Goal: Task Accomplishment & Management: Manage account settings

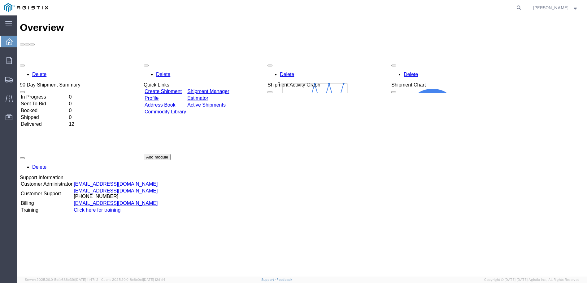
click at [168, 89] on link "Create Shipment" at bounding box center [163, 91] width 37 height 5
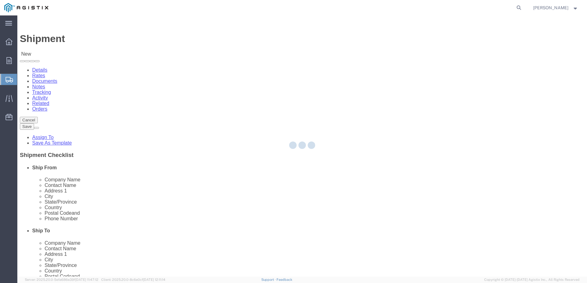
select select
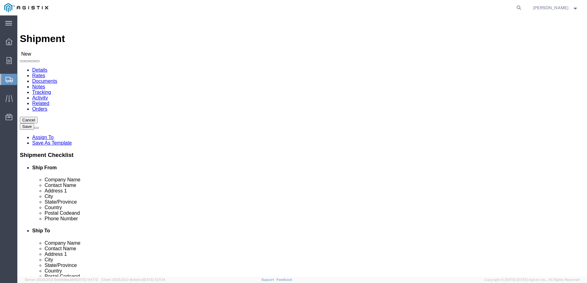
click button "Cancel"
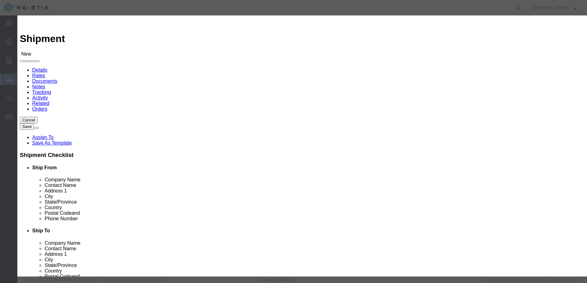
click button "No"
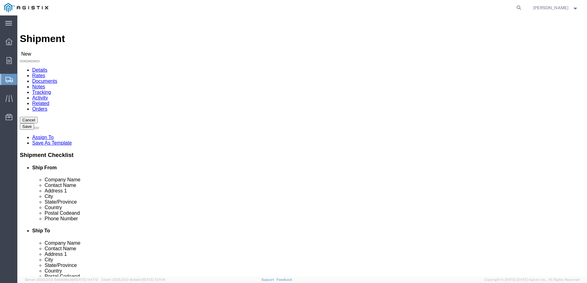
click select "Select Broen Inc PG&E"
select select "9596"
click select "Select Broen Inc PG&E"
select select "PURCHORD"
select select
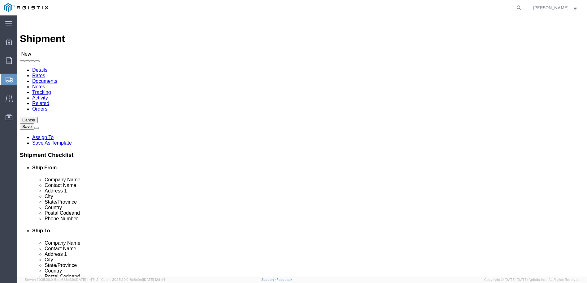
select select
click select "Select All Others [GEOGRAPHIC_DATA] [GEOGRAPHIC_DATA] [GEOGRAPHIC_DATA] [GEOGRA…"
select select "19996"
click select "Select All Others [GEOGRAPHIC_DATA] [GEOGRAPHIC_DATA] [GEOGRAPHIC_DATA] [GEOGRA…"
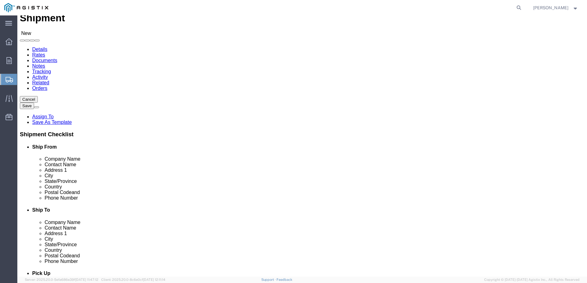
scroll to position [31, 0]
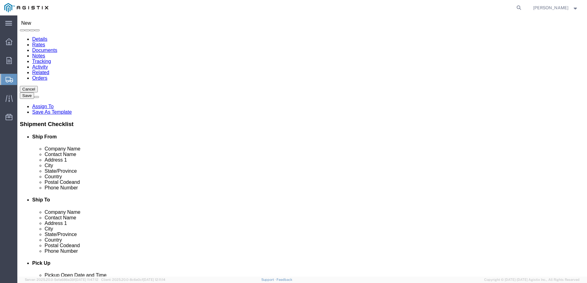
click input "text"
type input "BRO"
click p "- BROEN, Inc. - ([PERSON_NAME]) [STREET_ADDRESS][PERSON_NAME]"
select select
type input "BROEN, Inc."
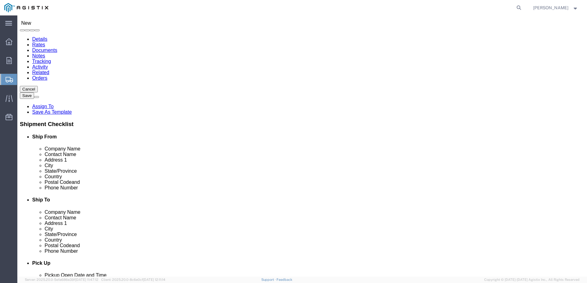
type input "[PERSON_NAME]"
type input "[STREET_ADDRESS][PERSON_NAME]"
type input "[GEOGRAPHIC_DATA]"
type input "77041"
type input "US"
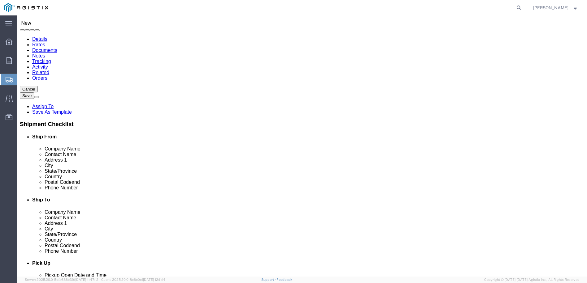
select select "[GEOGRAPHIC_DATA]"
type input "BROEN, Inc."
drag, startPoint x: 107, startPoint y: 148, endPoint x: 75, endPoint y: 148, distance: 32.2
click div "Contact Name [PERSON_NAME]"
type input "[PERSON_NAME]"
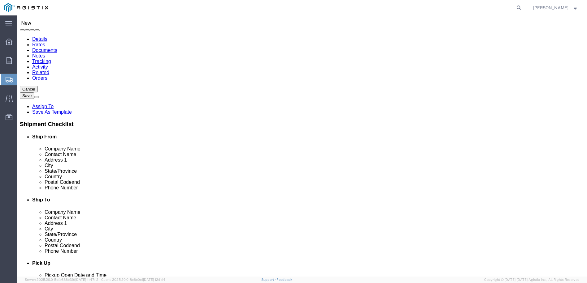
click input "text"
type input "MROIS"
click label "Address 2"
click input "text"
type input "[STREET_ADDRESS]"
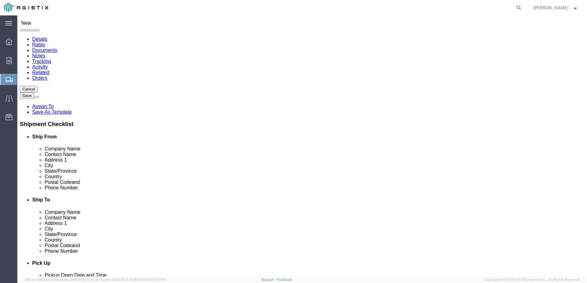
select select
click input "text"
type input "[GEOGRAPHIC_DATA]"
click p "- PG&E - (Warehouse) [STREET_ADDRESS]"
select select
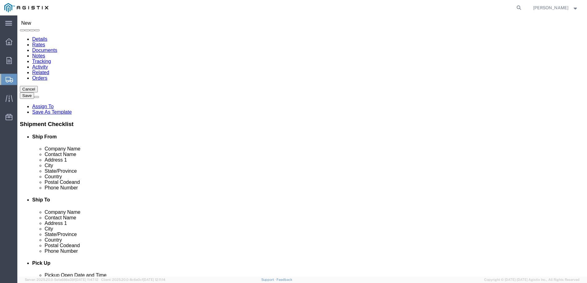
type input "PG&E"
type input "Warehouse"
type input "[STREET_ADDRESS]"
type input "Wheatland"
type input "95692"
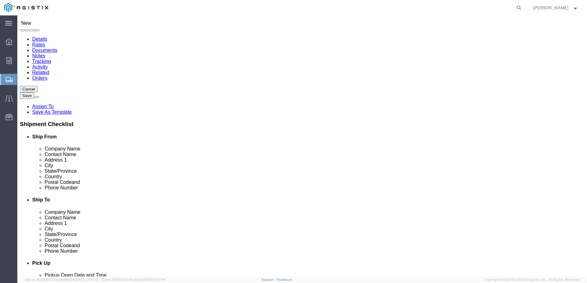
type input "7133000480"
select select "CA"
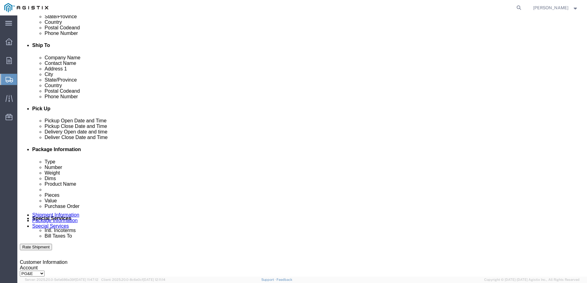
scroll to position [217, 0]
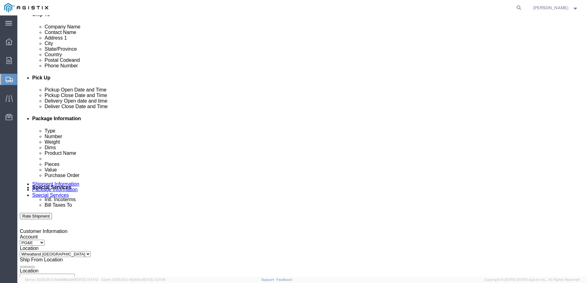
type input "Wheatland"
select select
click div "[DATE] 1:00 PM"
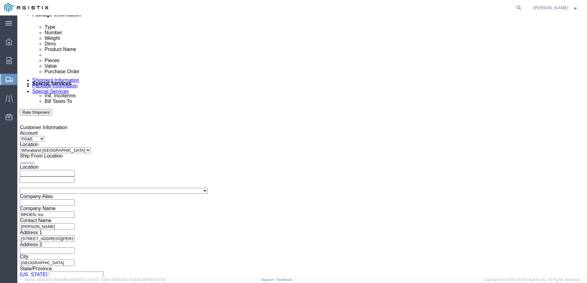
click button "Apply"
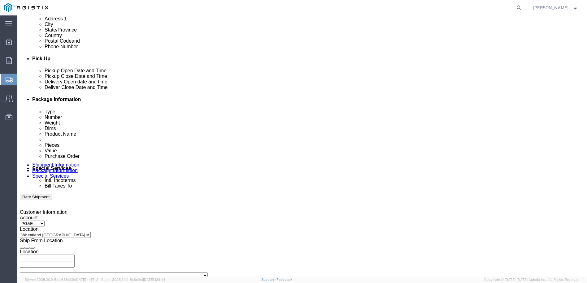
scroll to position [228, 0]
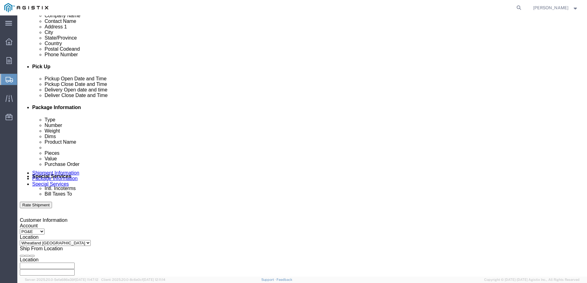
click div "[DATE] 1:00 PM"
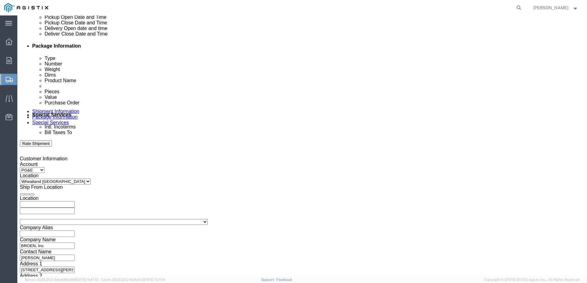
scroll to position [290, 0]
click input "4:00 PM"
click button "Apply"
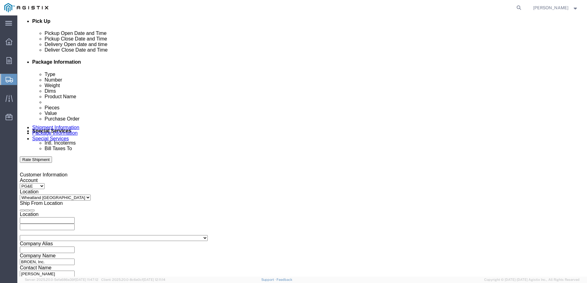
scroll to position [259, 0]
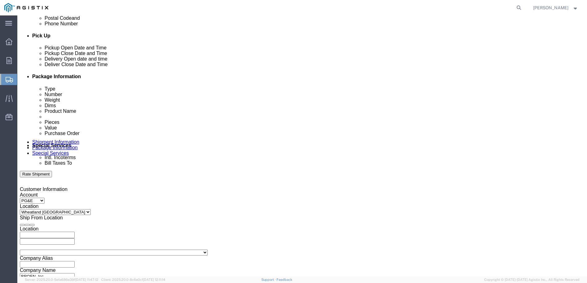
click div "[DATE] 4:30 PM"
click input "4:30 PM"
type input "4:15 PM"
click button "Apply"
click div "[DATE] 12:00 PM"
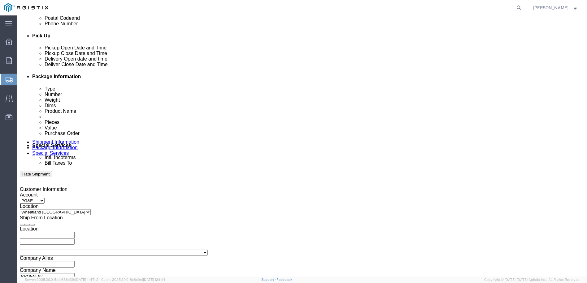
type input "1:00 PM"
click button "Apply"
click div
click input "5:30 PM"
drag, startPoint x: 272, startPoint y: 228, endPoint x: 261, endPoint y: 227, distance: 11.2
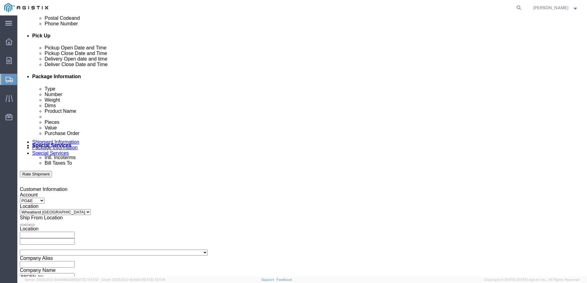
click input "8:30 PM"
click input "8:AM PM"
type input "8:00 AM"
click button "Apply"
click div
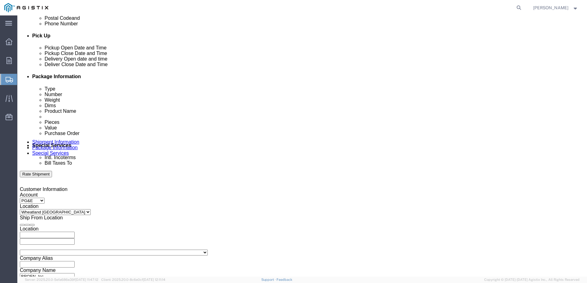
click input "4:00 AM"
type input "4:00 PM"
click button "Apply"
click div "[DATE] 8:00 AM"
click button "Apply"
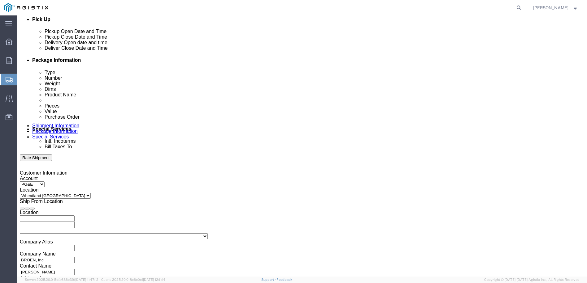
scroll to position [290, 0]
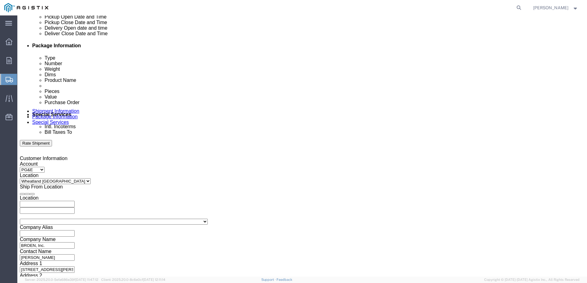
click select "Select Account Type Activity ID Airline Appointment Number ASN Batch Request # …"
click input "text"
type input "C"
type input "C160606662"
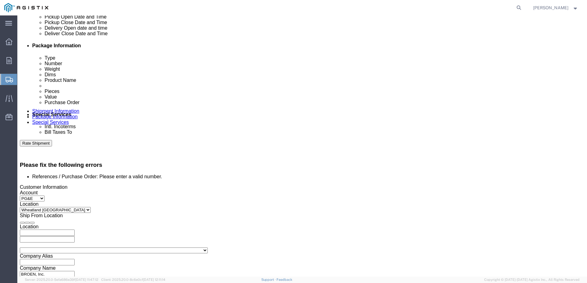
scroll to position [316, 0]
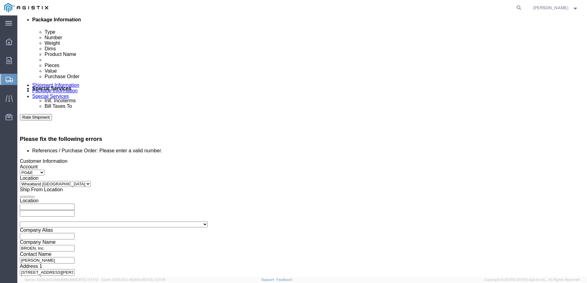
click select "Select Account Type Activity ID Airline Appointment Number ASN Batch Request # …"
click div "Shipping Mode (Optional)"
click select "Select Account Type Activity ID Airline Appointment Number ASN Batch Request # …"
click div "Shipping Mode (Optional)"
click select "Select Account Type Activity ID Airline Appointment Number ASN Batch Request # …"
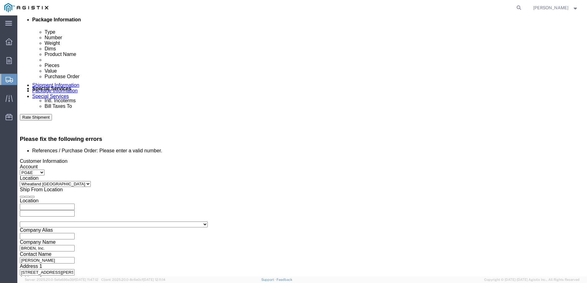
select select "DELNUM"
click select "Select Account Type Activity ID Airline Appointment Number ASN Batch Request # …"
click input "text"
click select "Select Account Type Activity ID Airline Appointment Number ASN Batch Request # …"
click div "Shipping Mode (Optional)"
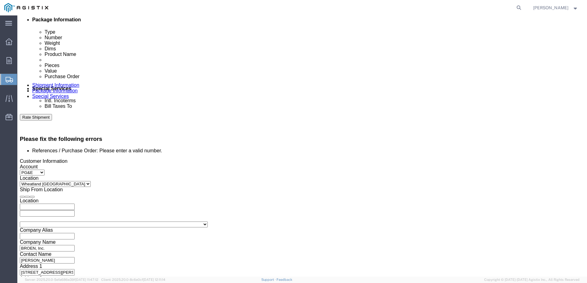
click input "text"
click select "Select Account Type Activity ID Airline Appointment Number ASN Batch Request # …"
click input "text"
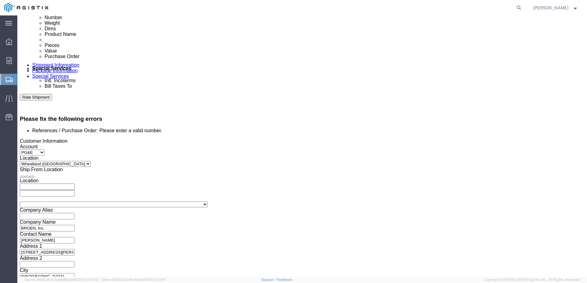
scroll to position [347, 0]
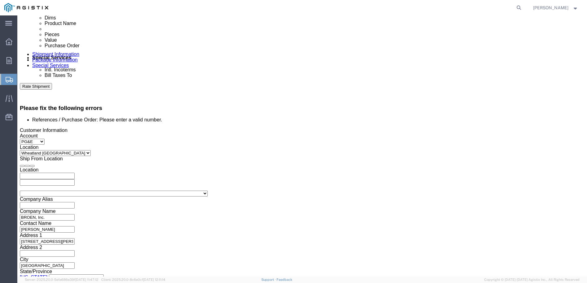
type input "2830752"
click select "Select Air Less than Truckload Multi-Leg Ocean Freight Rail Small Parcel Truckl…"
select select "LTL"
click select "Select Air Less than Truckload Multi-Leg Ocean Freight Rail Small Parcel Truckl…"
click select "Select Straight Truck"
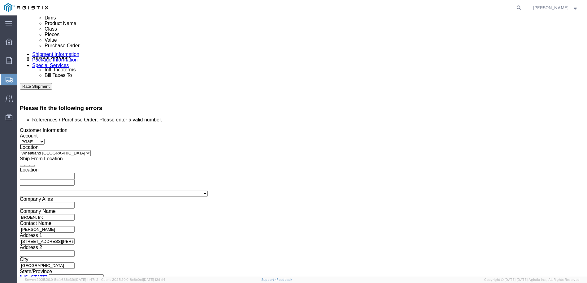
click select "Select Straight Truck"
click input "text"
click td "7"
type input "[DATE]"
drag, startPoint x: 121, startPoint y: 179, endPoint x: 87, endPoint y: 186, distance: 34.2
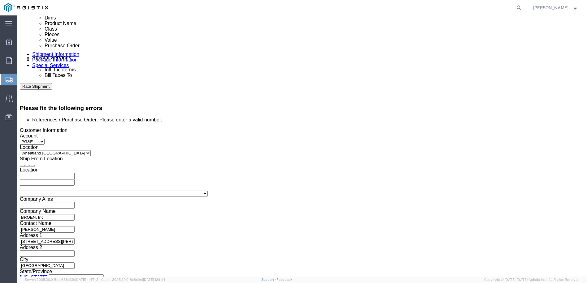
click div "Mode Select Air Less than Truckload Multi-Leg Ocean Freight Rail Small Parcel T…"
click h3 "Leg 1"
click button "Continue"
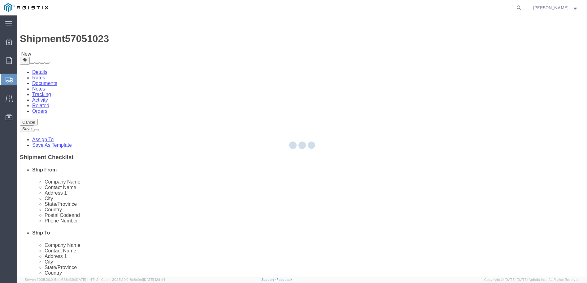
select select "CBOX"
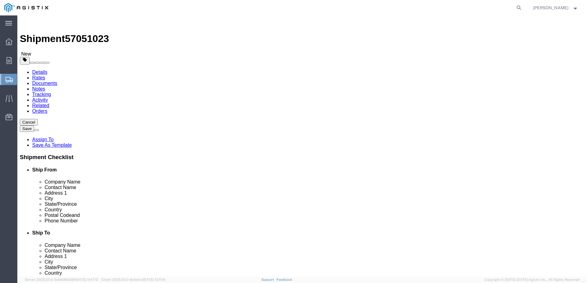
click select "Select Bulk Bundle(s) Cardboard Box(es) Carton(s) Crate(s) Drum(s) (Fiberboard)…"
select select "PSNS"
click select "Select Bulk Bundle(s) Cardboard Box(es) Carton(s) Crate(s) Drum(s) (Fiberboard)…"
click input "Length : This field is required."
type input "48"
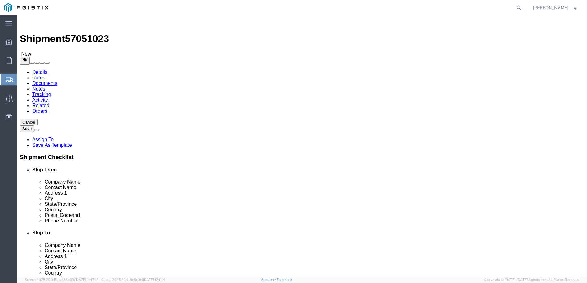
type input "32"
type input "22"
click input "0.00"
drag, startPoint x: 99, startPoint y: 189, endPoint x: 79, endPoint y: 192, distance: 19.7
click div "Package Type Select Bulk Bundle(s) Cardboard Box(es) Carton(s) Crate(s) Drum(s)…"
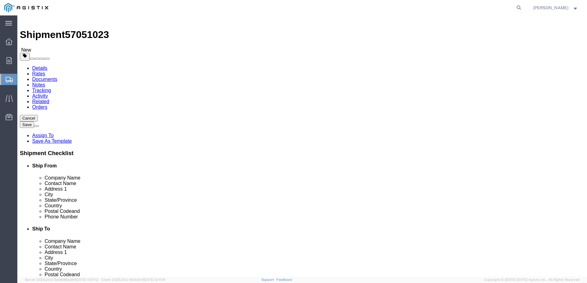
scroll to position [5, 0]
type input "287"
click button "Continue"
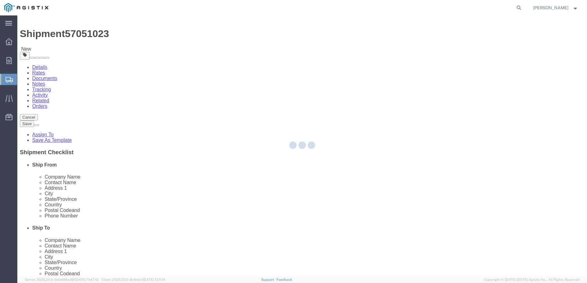
scroll to position [0, 0]
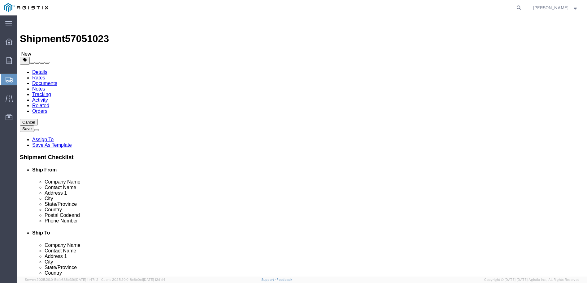
click button "Previous"
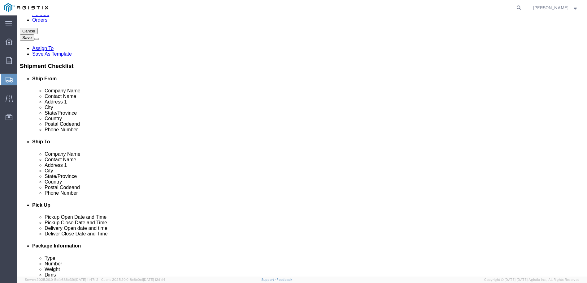
scroll to position [93, 0]
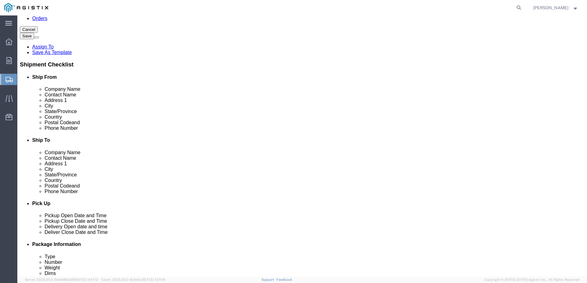
click input "Ship From Location / Phone Number : This field is required."
type input "2"
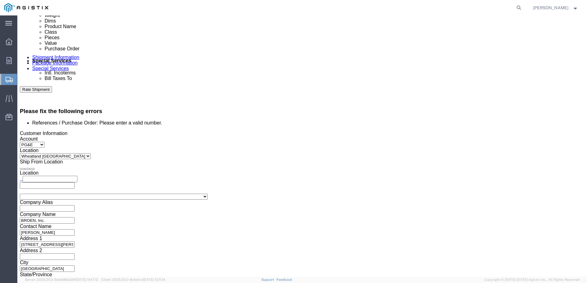
scroll to position [347, 0]
type input "[PHONE_NUMBER]"
click button "Continue"
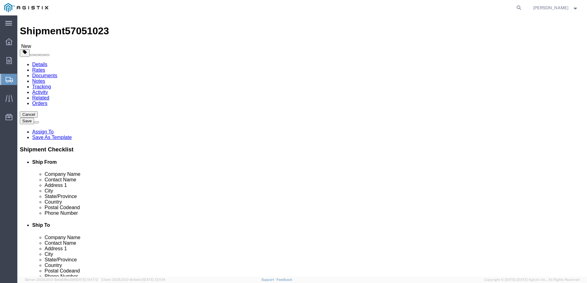
scroll to position [10, 0]
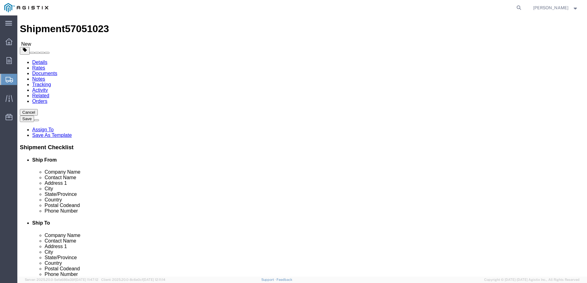
click button "Previous"
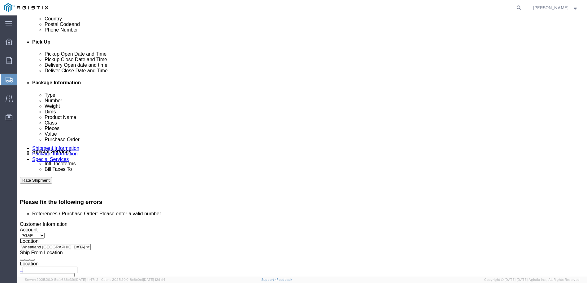
scroll to position [257, 0]
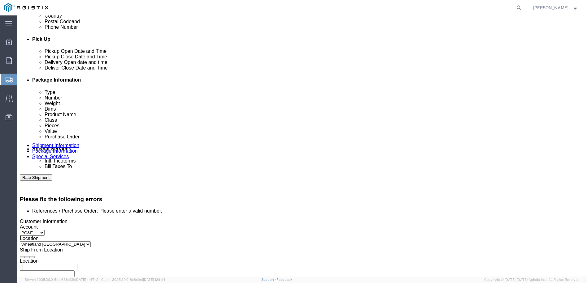
click input "C160606662"
click select "Select Account Type Activity ID Airline Appointment Number ASN Batch Request # …"
drag, startPoint x: 110, startPoint y: 199, endPoint x: 77, endPoint y: 204, distance: 33.4
click div "Select Account Type Activity ID Airline Appointment Number ASN Batch Request # …"
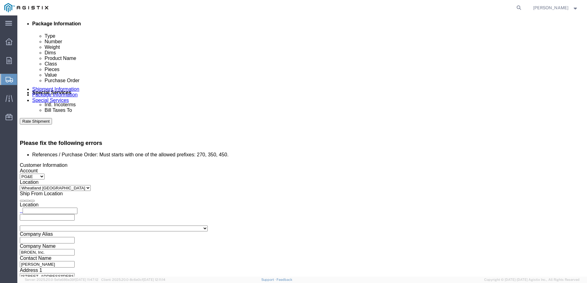
scroll to position [347, 0]
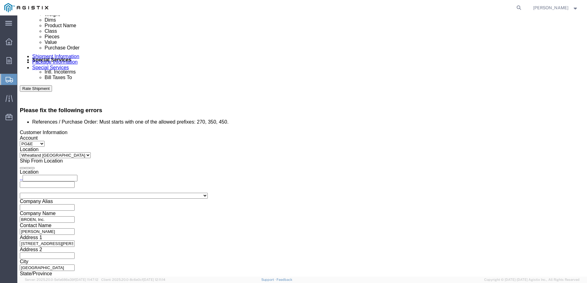
click button "Continue"
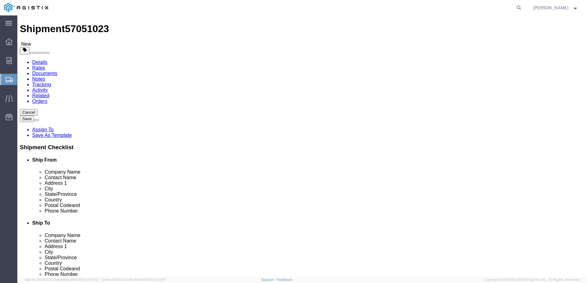
click button "Previous"
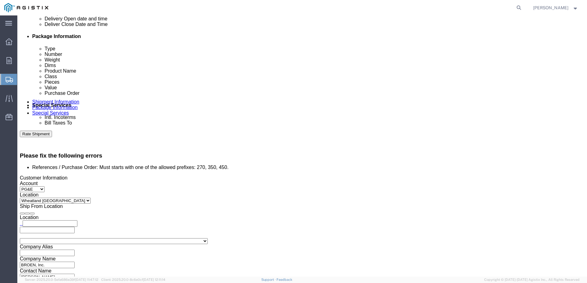
scroll to position [347, 0]
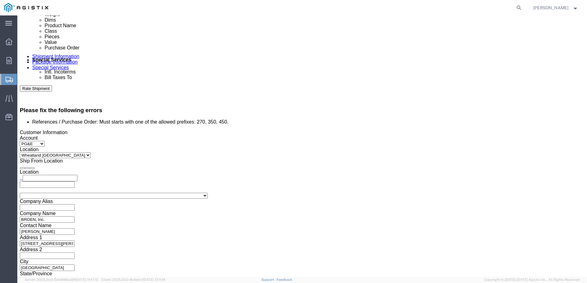
click input "1606066623"
click input "160606662"
type input "C160606662"
click button "Continue"
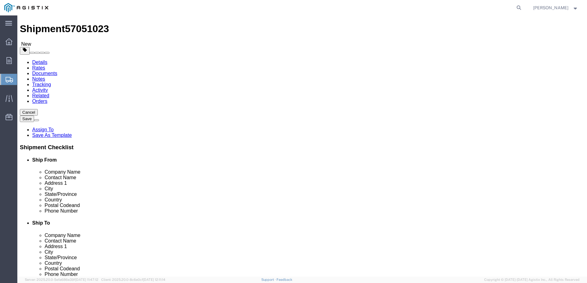
click button "Previous"
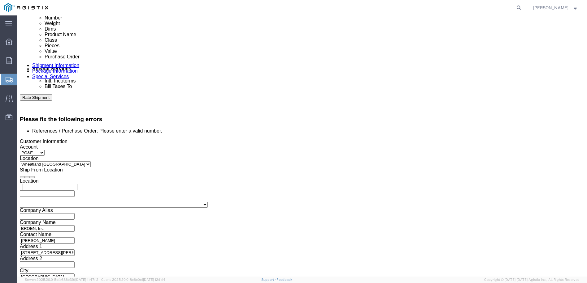
scroll to position [347, 0]
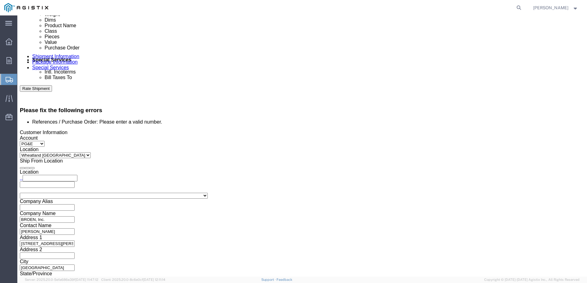
click select "Select Account Type Activity ID Airline Appointment Number ASN Batch Request # …"
drag, startPoint x: 115, startPoint y: 111, endPoint x: 41, endPoint y: 123, distance: 75.5
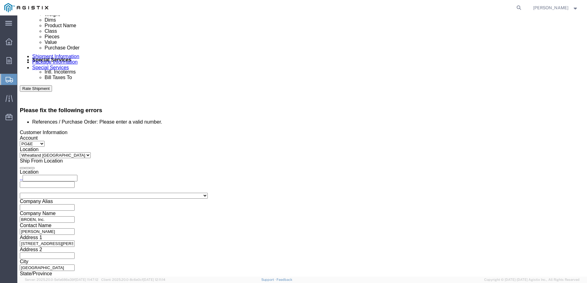
click div "Select Account Type Activity ID Airline Appointment Number ASN Batch Request # …"
type input "c160606662"
click select "Select Air Less than Truckload Multi-Leg Ocean Freight Rail Small Parcel Truckl…"
click button "Continue"
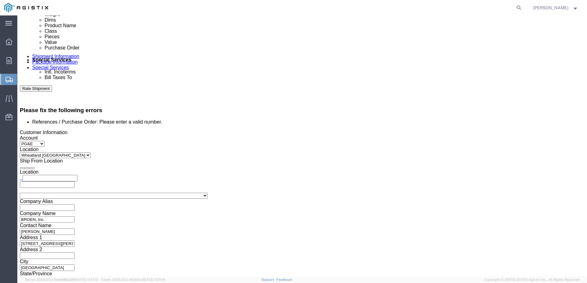
scroll to position [10, 0]
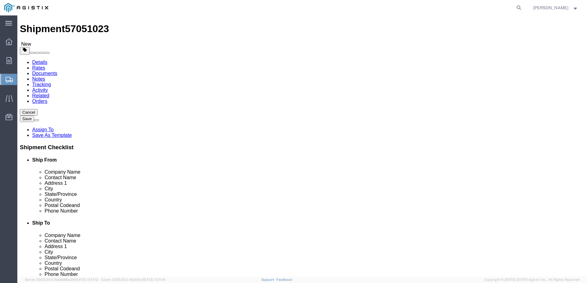
click button "Previous"
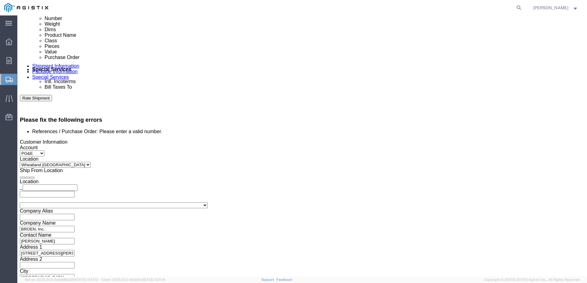
scroll to position [347, 0]
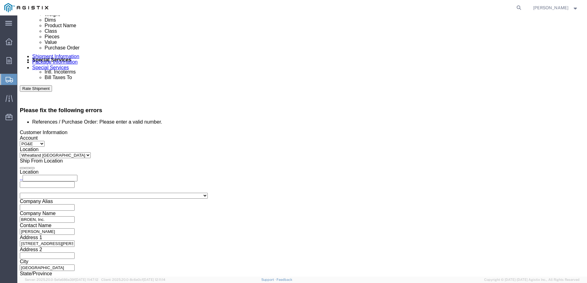
drag, startPoint x: 251, startPoint y: 109, endPoint x: 211, endPoint y: 123, distance: 42.5
click div "Select Account Type Activity ID Airline Appointment Number ASN Batch Request # …"
click select "Select Account Type Activity ID Airline Appointment Number ASN Batch Request # …"
select select
click select "Select Account Type Activity ID Airline Appointment Number ASN Batch Request # …"
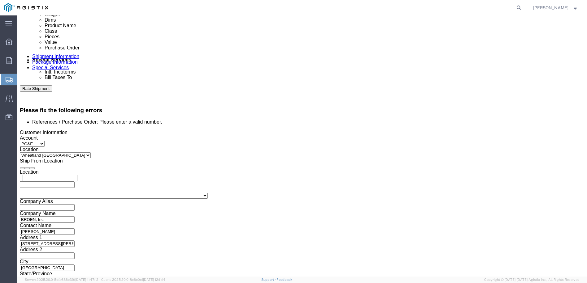
click button "Continue"
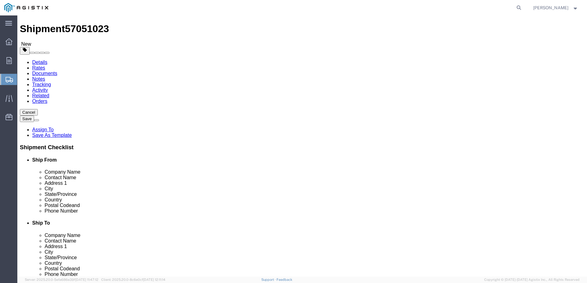
click button "Previous"
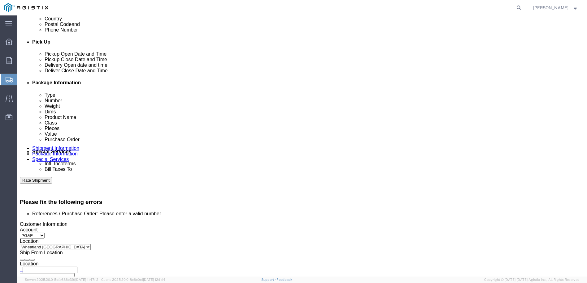
scroll to position [257, 0]
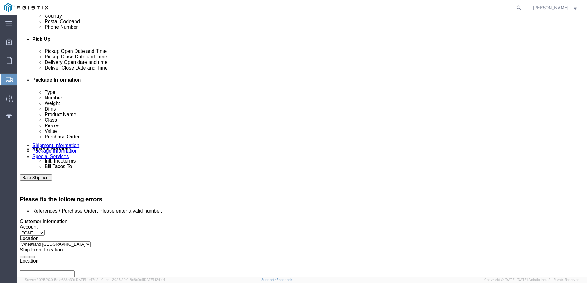
click button "Add reference"
click select "Select Account Type Activity ID Airline Appointment Number ASN Batch Request # …"
click icon "button"
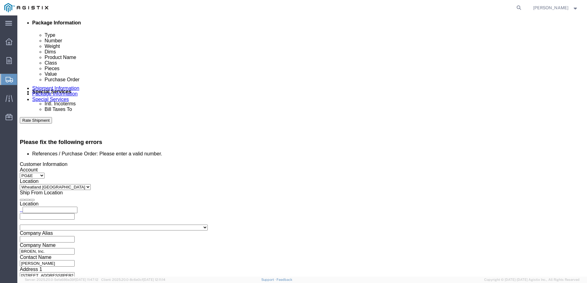
scroll to position [347, 0]
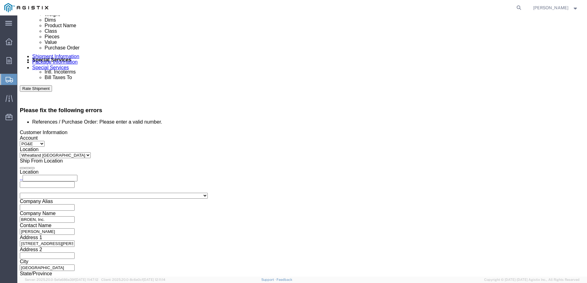
click select "Select Account Type Activity ID Airline Appointment Number ASN Batch Request # …"
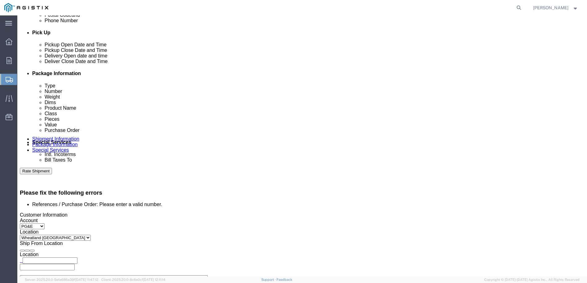
scroll to position [254, 0]
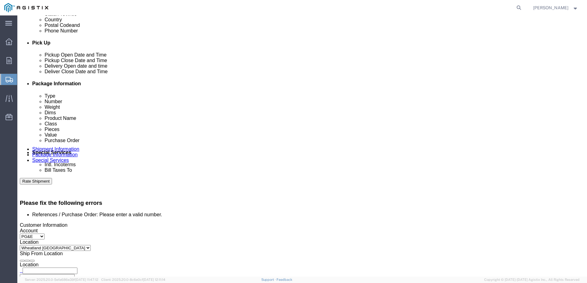
click select "Select Account Type Activity ID Airline Appointment Number ASN Batch Request # …"
drag, startPoint x: 114, startPoint y: 205, endPoint x: 61, endPoint y: 205, distance: 53.5
click div "Select Account Type Activity ID Airline Appointment Number ASN Batch Request # …"
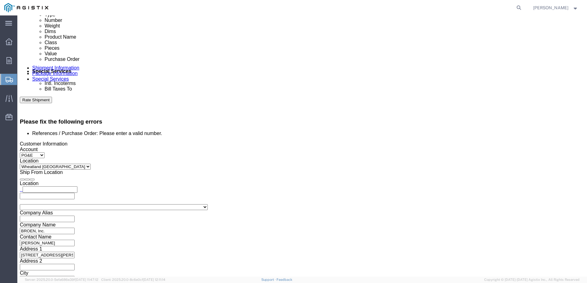
scroll to position [347, 0]
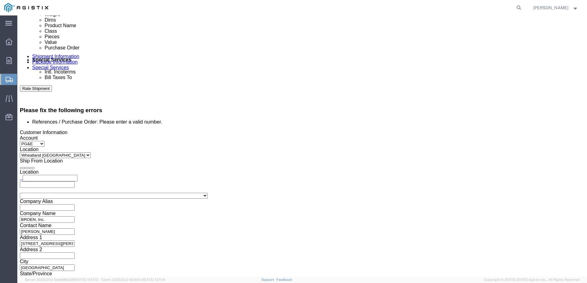
type input "C160606662"
click button "Continue"
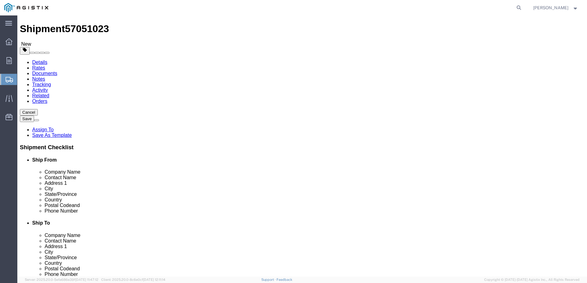
click div "1 x Pallet(s) Standard (Not Stackable) Package Type Select Bulk Bundle(s) Cardb…"
click button "Previous"
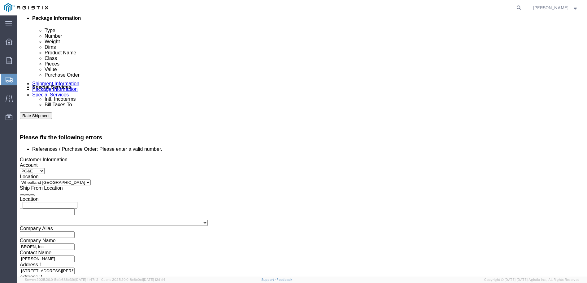
scroll to position [347, 0]
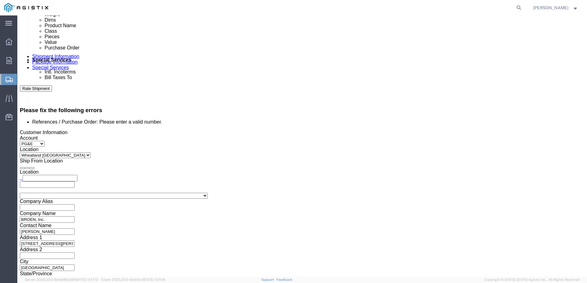
click button "Continue"
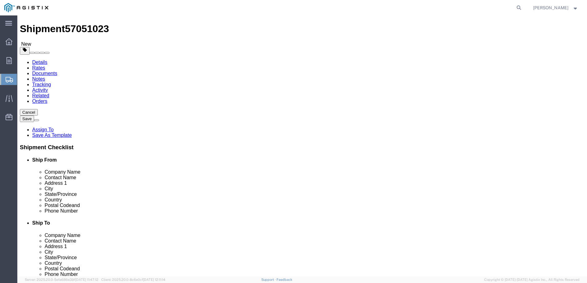
click button "Continue"
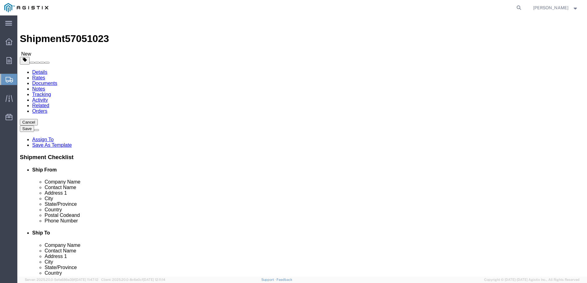
click button "Previous"
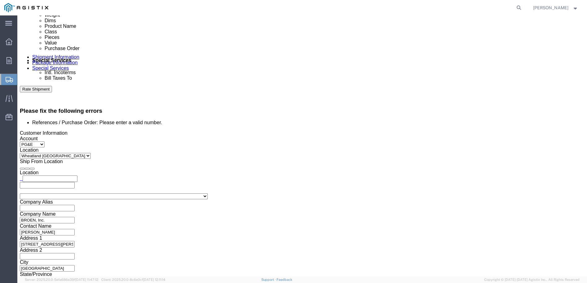
scroll to position [347, 0]
drag, startPoint x: 93, startPoint y: 115, endPoint x: 70, endPoint y: 121, distance: 23.9
click div "Select Account Type Activity ID Airline Appointment Number ASN Batch Request # …"
click select "Select Account Type Activity ID Airline Appointment Number ASN Batch Request # …"
drag, startPoint x: 53, startPoint y: 112, endPoint x: 53, endPoint y: 115, distance: 3.5
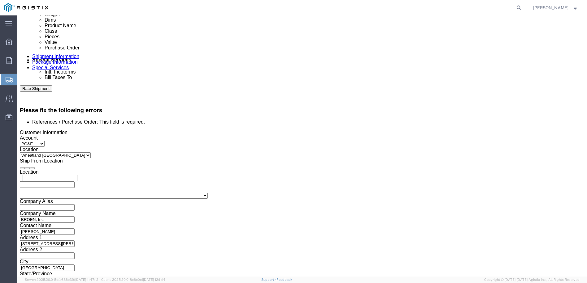
click select "Select Account Type Activity ID Airline Appointment Number ASN Batch Request # …"
click input "References / Purchase Order: This field is required."
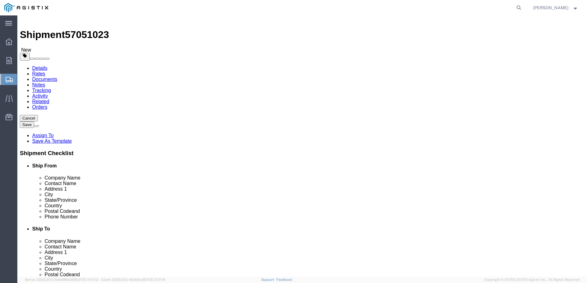
scroll to position [0, 0]
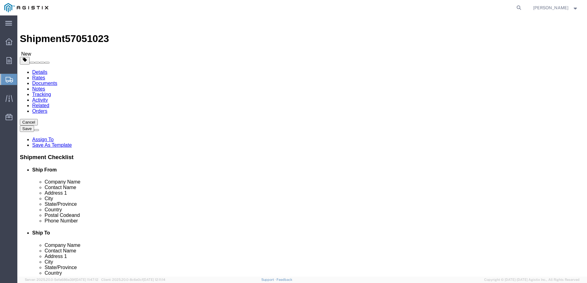
click select "Select All Others [GEOGRAPHIC_DATA] [GEOGRAPHIC_DATA] [GEOGRAPHIC_DATA] [GEOGRA…"
select select "23082"
click select "Select All Others [GEOGRAPHIC_DATA] [GEOGRAPHIC_DATA] [GEOGRAPHIC_DATA] [GEOGRA…"
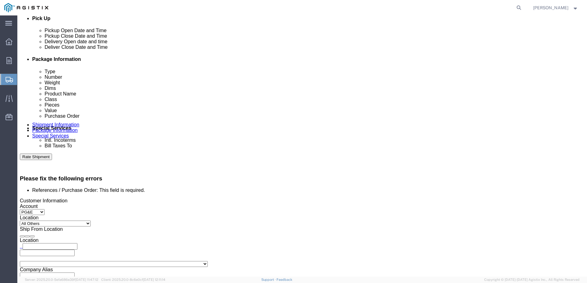
scroll to position [279, 0]
click input "References / Purchase Order: This field is required."
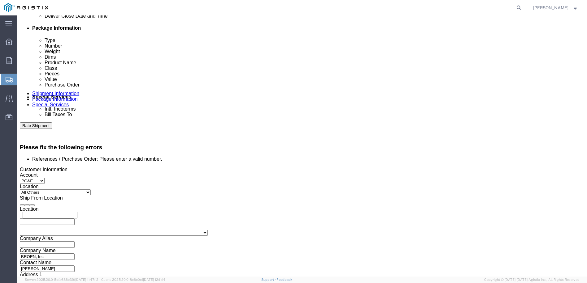
scroll to position [347, 0]
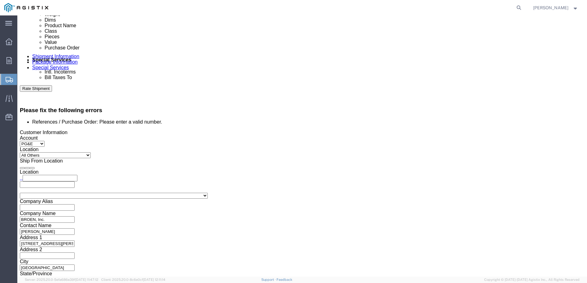
type input "C160606662"
click button "Continue"
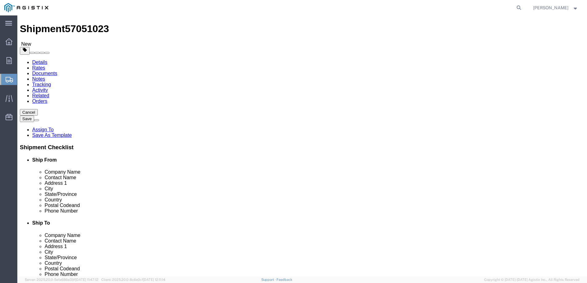
click link "Add Content"
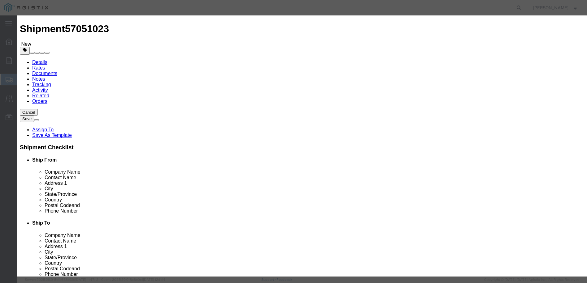
click input "text"
type input "STEEL BALL VALVES"
drag, startPoint x: 181, startPoint y: 58, endPoint x: 174, endPoint y: 62, distance: 8.0
click div "0"
type input "1"
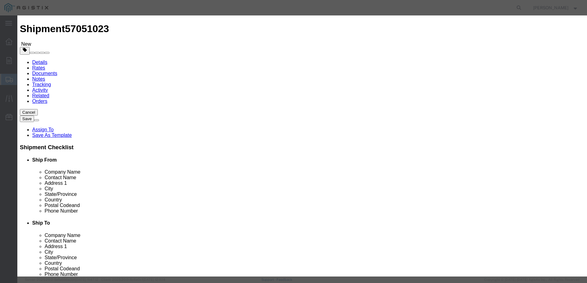
click input "text"
type input "6842.50"
click select "Select 50 55 60 65 70 85 92.5 100 125 175 250 300 400"
select select "60"
click select "Select 50 55 60 65 70 85 92.5 100 125 175 250 300 400"
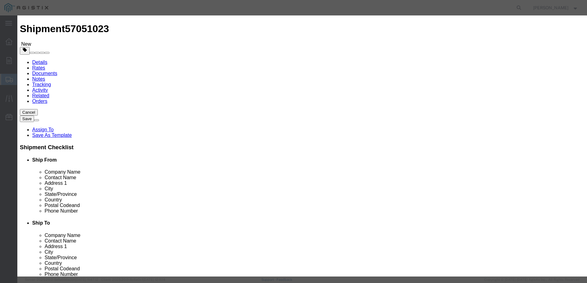
click button "Save & Close"
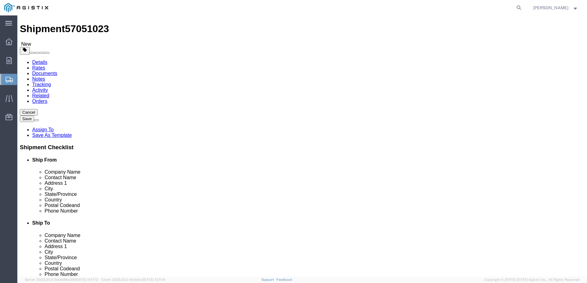
scroll to position [42, 0]
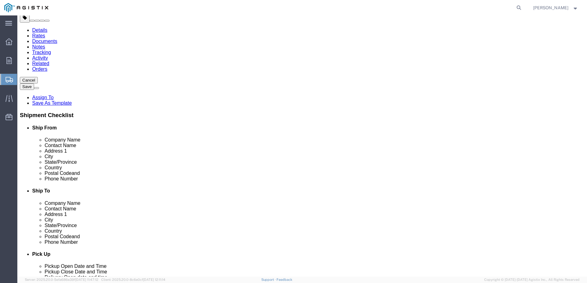
click button "Previous"
drag, startPoint x: 321, startPoint y: 152, endPoint x: 295, endPoint y: 154, distance: 26.4
click div "Company Name PG&E MROIS"
type input "M"
type input "MR"
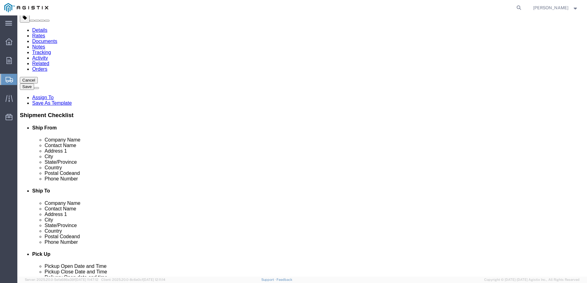
click p "MROIS PACIFIC GAS & ELECTRC - MROIS PACIFIC GAS & ELECTRIC - (WAREHOUSE) [STREE…"
select select
type input "MROIS PACIFIC GAS & ELECTRC"
type input "MROIS PACIFIC GAS & ELECTRIC"
type input "WAREHOUSE"
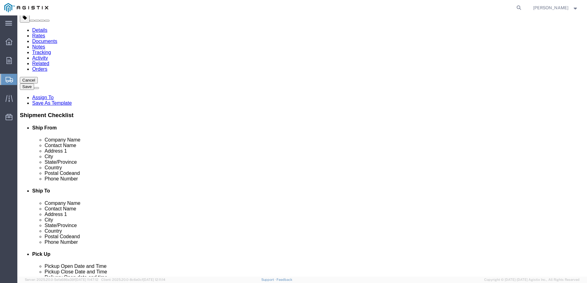
type input "[STREET_ADDRESS][PERSON_NAME]"
type input "FREMONT"
type input "94538"
select select "CA"
drag, startPoint x: 375, startPoint y: 152, endPoint x: 300, endPoint y: 162, distance: 75.6
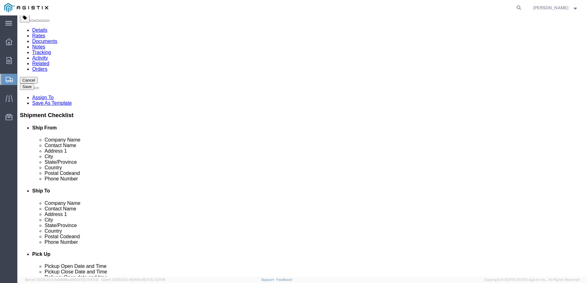
click div "Location My Profile Location (OBSOLETE) [PERSON_NAME] SC - GC TRAILER (OBSOLETE…"
drag, startPoint x: 344, startPoint y: 174, endPoint x: 296, endPoint y: 178, distance: 47.8
click div "Location My Profile Location (OBSOLETE) [PERSON_NAME] SC - GC TRAILER (OBSOLETE…"
type input "[STREET_ADDRESS]"
select select
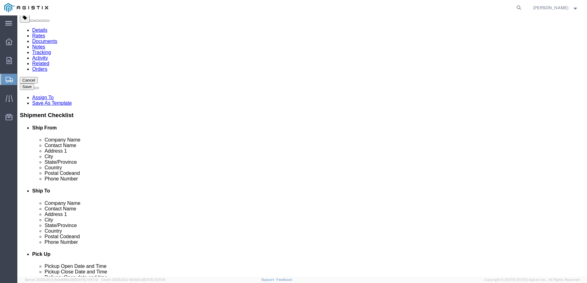
drag, startPoint x: 327, startPoint y: 200, endPoint x: 287, endPoint y: 208, distance: 41.6
click div "Location My Profile Location (OBSOLETE) [PERSON_NAME] SC - GC TRAILER (OBSOLETE…"
click input "[GEOGRAPHIC_DATA]"
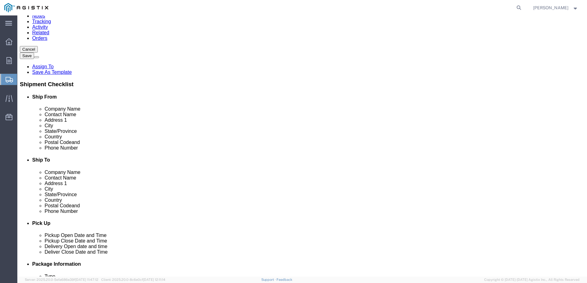
type input "WHEATLAND C"
select select
drag, startPoint x: 328, startPoint y: 205, endPoint x: 279, endPoint y: 204, distance: 48.9
click div "Postal Code 94538"
type input "95692"
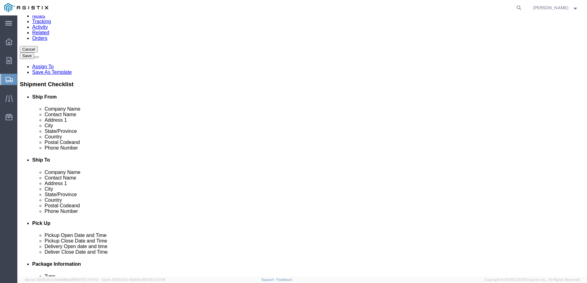
select select
click input "text"
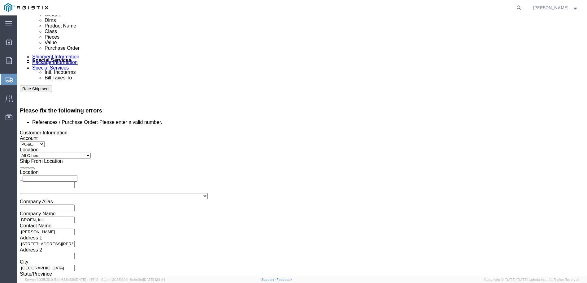
scroll to position [347, 0]
type input "[PHONE_NUMBER]"
click button "Continue"
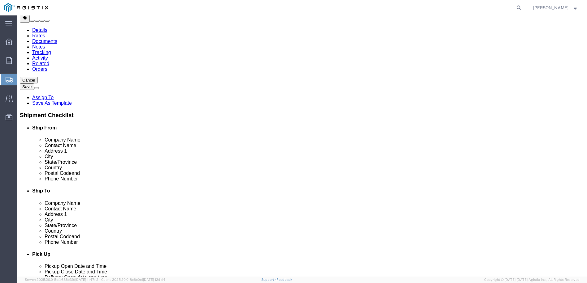
click button "Continue"
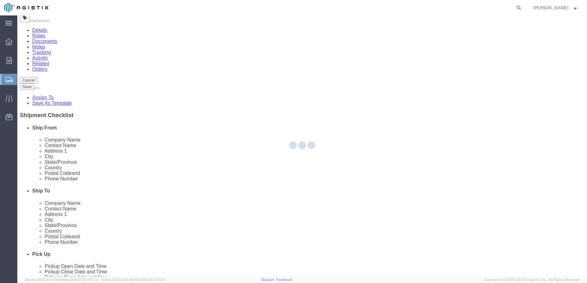
scroll to position [0, 0]
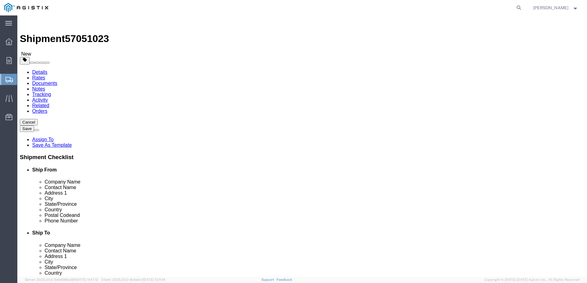
click button "Previous"
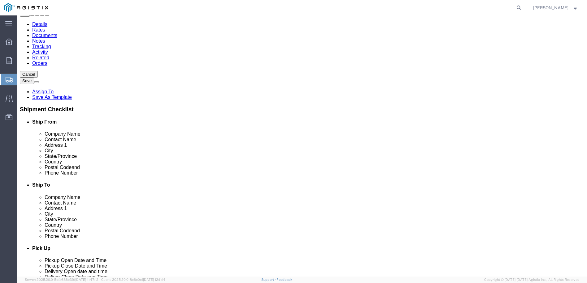
scroll to position [49, 0]
click button "Previous"
drag, startPoint x: 375, startPoint y: 138, endPoint x: 307, endPoint y: 140, distance: 68.4
click div "MROIS PACIFIC GAS & ELECTRC"
click input "Ship To Location / Company Name : This field is required."
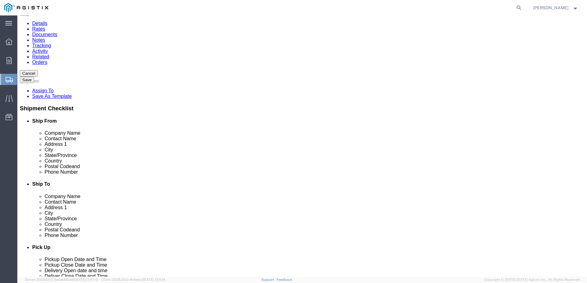
paste input "MROIS PACIFIC GAS & ELECTRC"
type input "MROIS PACIFIC GAS & ELECTRC"
drag, startPoint x: 378, startPoint y: 139, endPoint x: 301, endPoint y: 141, distance: 77.4
click div "Location My Profile Location (OBSOLETE) [PERSON_NAME] SC - GC TRAILER (OBSOLETE…"
click input "WHEATLAND C"
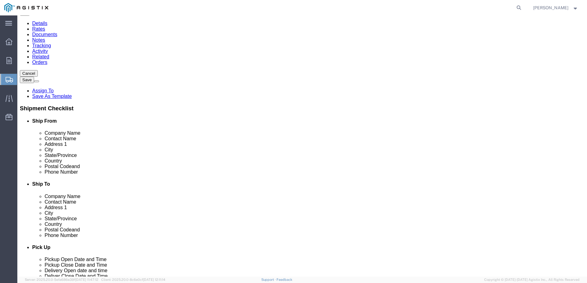
type input "[GEOGRAPHIC_DATA]"
select select
drag, startPoint x: 321, startPoint y: 143, endPoint x: 303, endPoint y: 142, distance: 17.6
click div "MROIS PACIFIC GAS & ELECTRC MROIS PACIFIC GAS & ELECTRC"
click input "text"
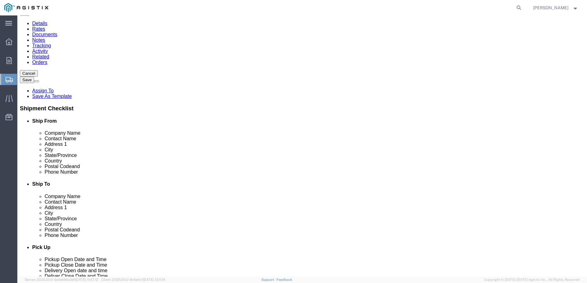
paste input "MROIS"
type input "MROIS"
click div "Location My Profile Location (OBSOLETE) [PERSON_NAME] SC - GC TRAILER (OBSOLETE…"
click input "MROIS PACIFIC GAS & ELECTRC"
type input "MROIS C/O PACIFIC GAS & ELECTRC"
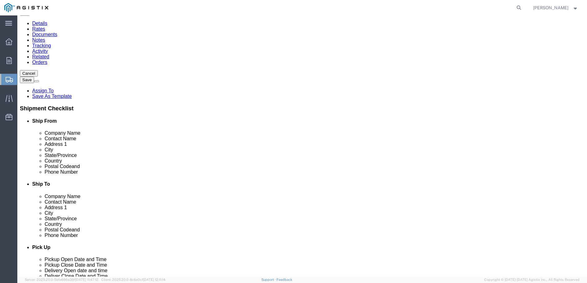
drag, startPoint x: 321, startPoint y: 132, endPoint x: 297, endPoint y: 132, distance: 24.2
click div "Company [PERSON_NAME] MROIS"
click input "WAREHOUSE"
type input "WAREHOUSE"
click p "- PG&E - (Warehouse) [STREET_ADDRESS]"
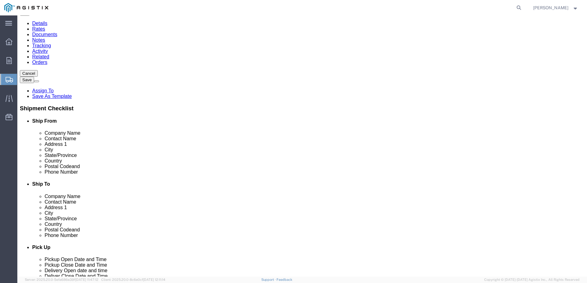
select select
type input "PG&E"
type input "Warehouse"
type input "[STREET_ADDRESS]"
type input "Wheatland"
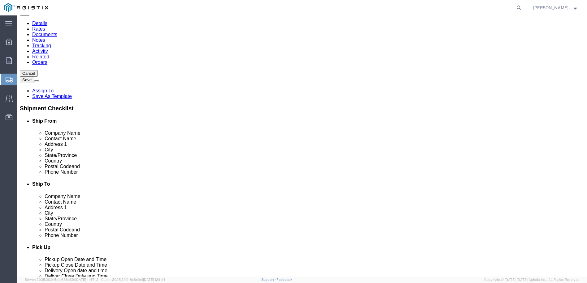
type input "7133000480"
select select "CA"
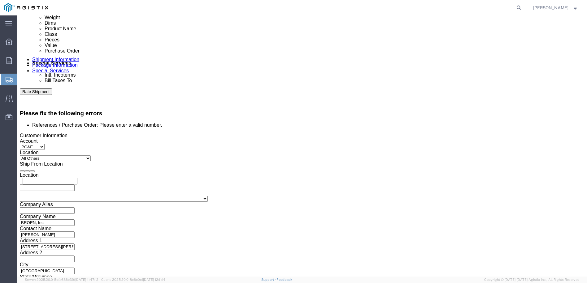
scroll to position [347, 0]
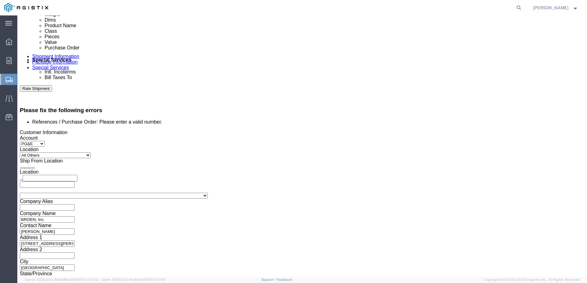
drag, startPoint x: 106, startPoint y: 111, endPoint x: 70, endPoint y: 114, distance: 36.6
click div "Select Account Type Activity ID Airline Appointment Number ASN Batch Request # …"
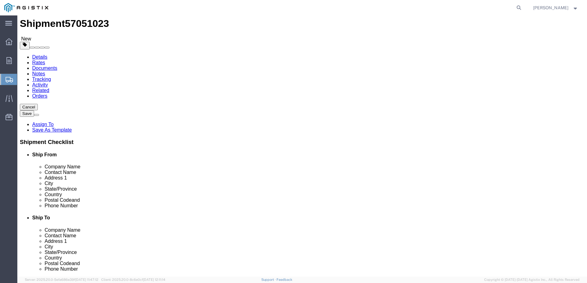
scroll to position [6, 0]
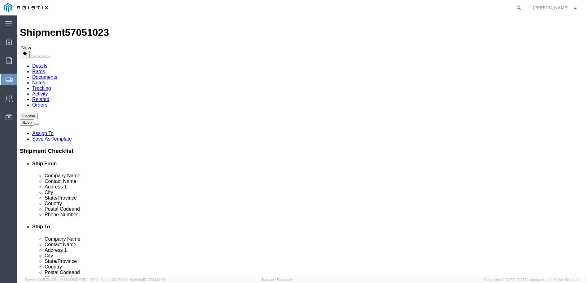
click input "text"
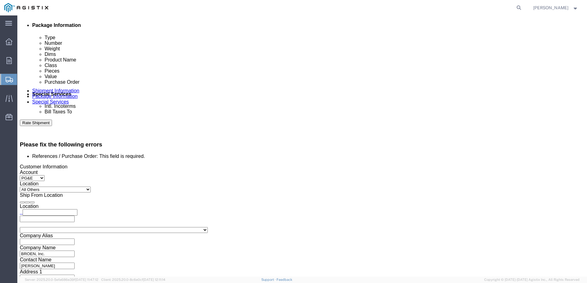
scroll to position [316, 0]
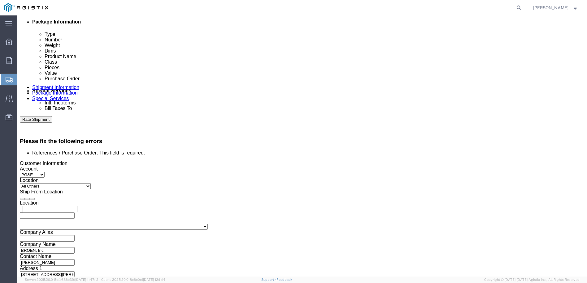
type input "MIROIS"
click input "References / Purchase Order: This field is required."
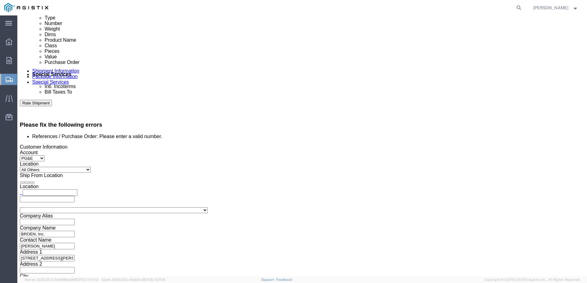
scroll to position [347, 0]
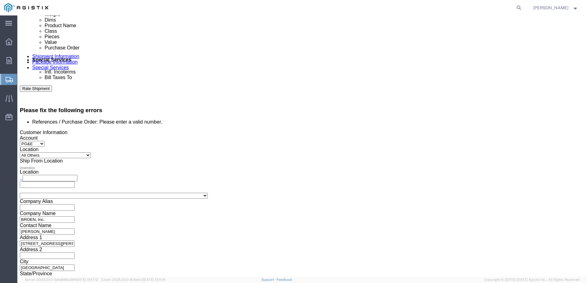
click button "Continue"
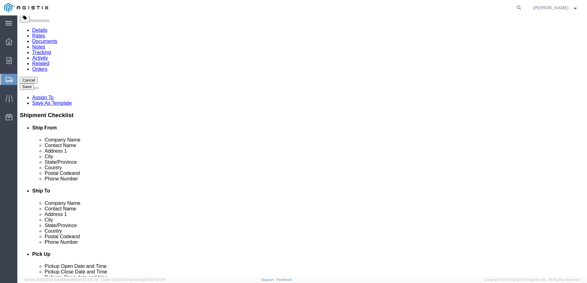
click button "Continue"
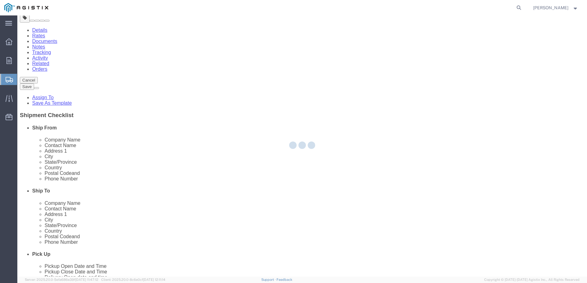
scroll to position [0, 0]
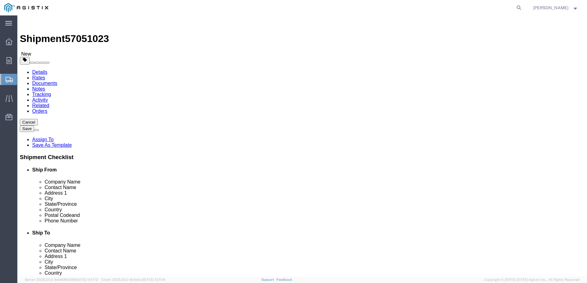
click button "Previous"
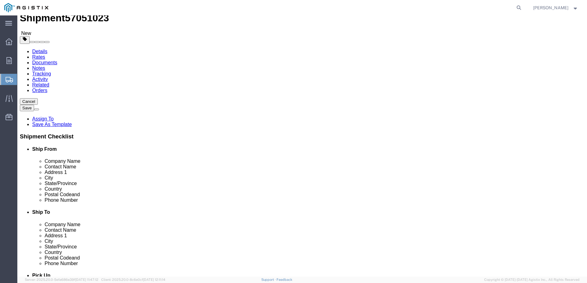
scroll to position [42, 0]
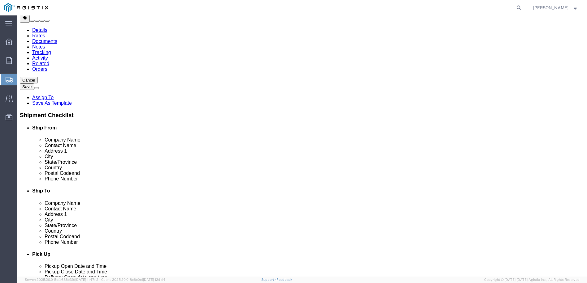
click button "Previous"
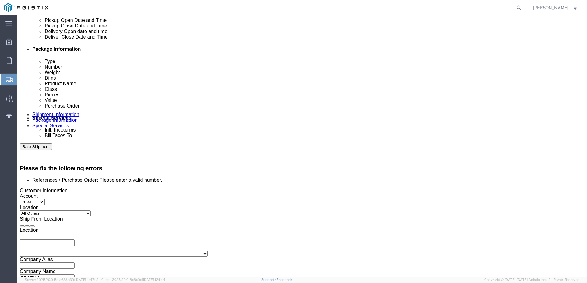
scroll to position [290, 0]
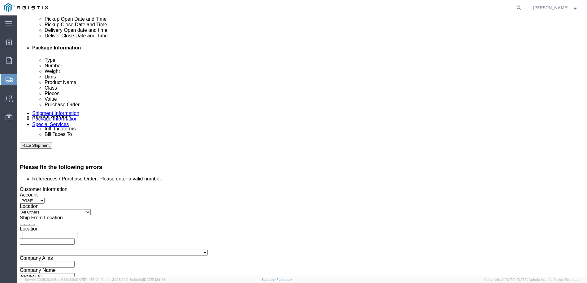
drag, startPoint x: 108, startPoint y: 170, endPoint x: 55, endPoint y: 167, distance: 53.0
click div "Select Account Type Activity ID Airline Appointment Number ASN Batch Request # …"
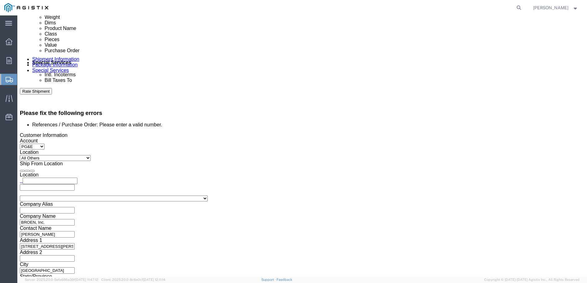
scroll to position [347, 0]
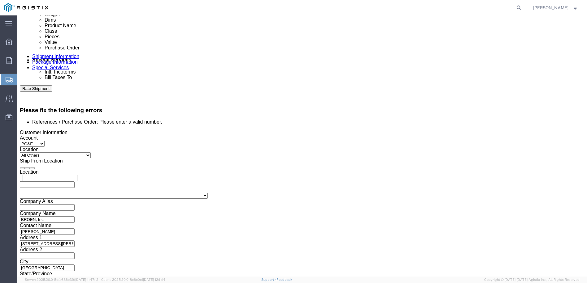
type input "S100620526"
click button "Continue"
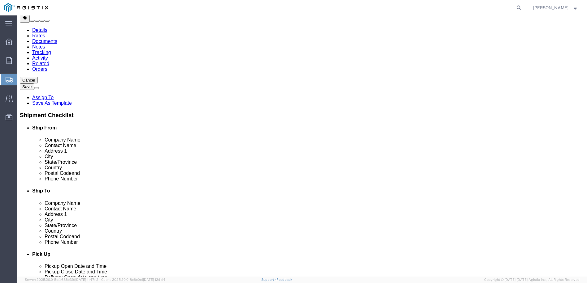
click button "Continue"
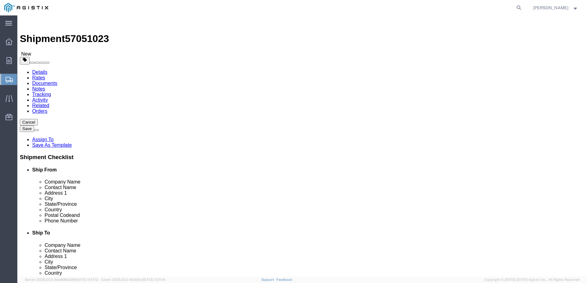
click button "Previous"
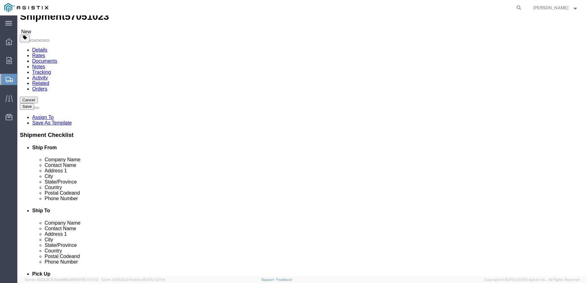
scroll to position [42, 0]
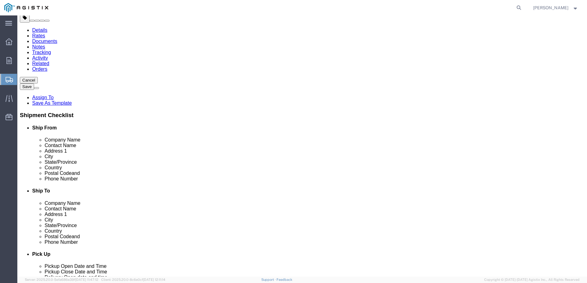
click button "Previous"
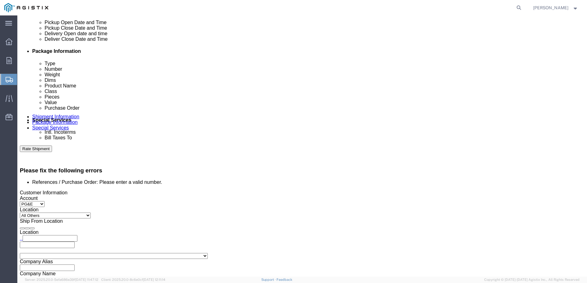
scroll to position [290, 0]
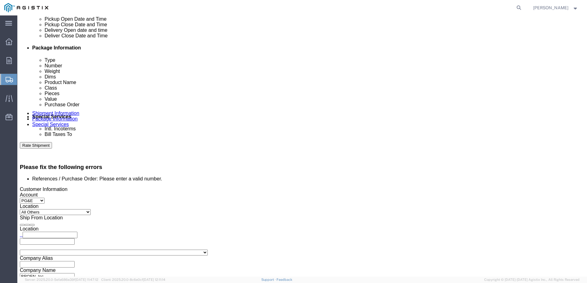
drag, startPoint x: 107, startPoint y: 168, endPoint x: 28, endPoint y: 176, distance: 79.6
click div "Select Account Type Activity ID Airline Appointment Number ASN Batch Request # …"
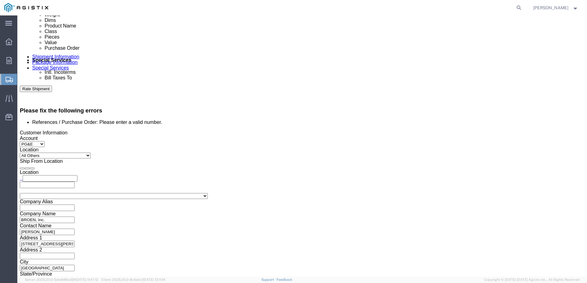
scroll to position [347, 0]
type input "s100620526"
click button "Continue"
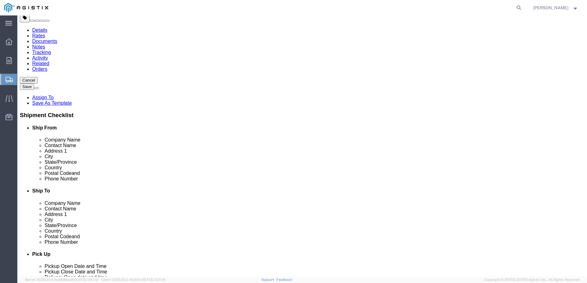
click button "Continue"
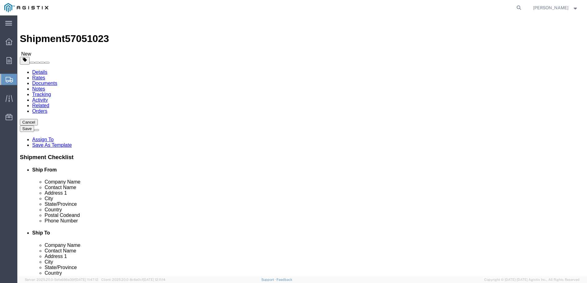
click button "Previous"
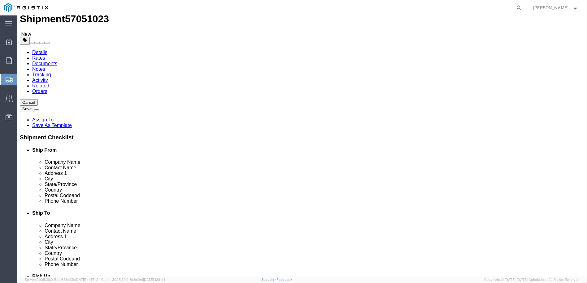
scroll to position [42, 0]
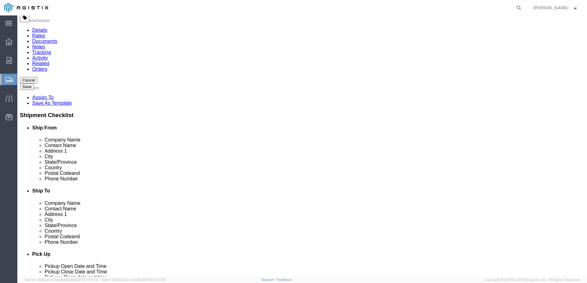
click button "Previous"
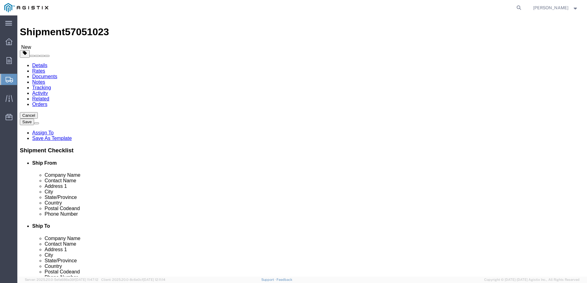
scroll to position [0, 0]
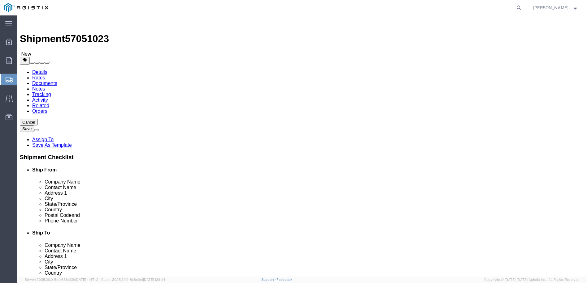
click select "Select Broen Inc PG&E"
click select "Select All Others [GEOGRAPHIC_DATA] [GEOGRAPHIC_DATA] [GEOGRAPHIC_DATA] [GEOGRA…"
select select "19996"
click select "Select All Others [GEOGRAPHIC_DATA] [GEOGRAPHIC_DATA] [GEOGRAPHIC_DATA] [GEOGRA…"
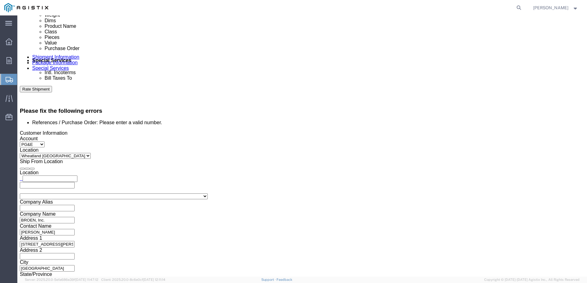
scroll to position [347, 0]
click button "Continue"
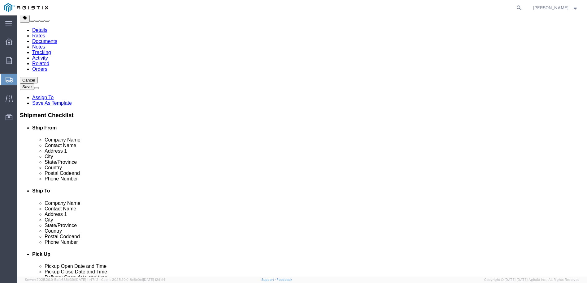
click button "Continue"
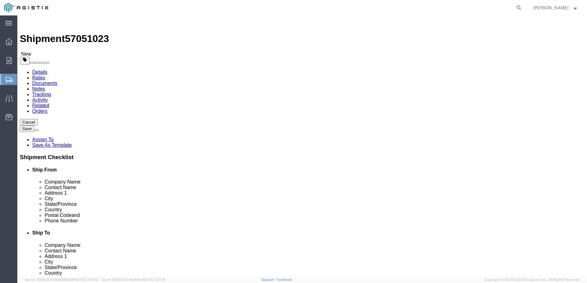
click button "Previous"
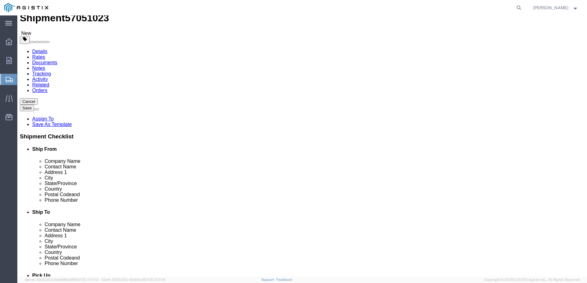
scroll to position [42, 0]
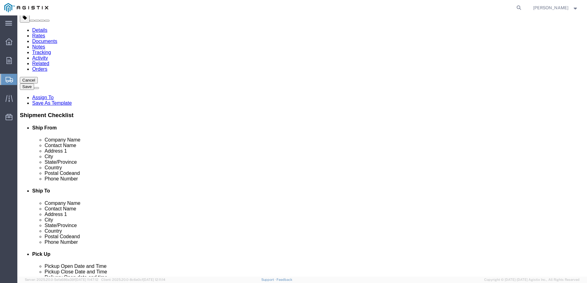
click button "Previous"
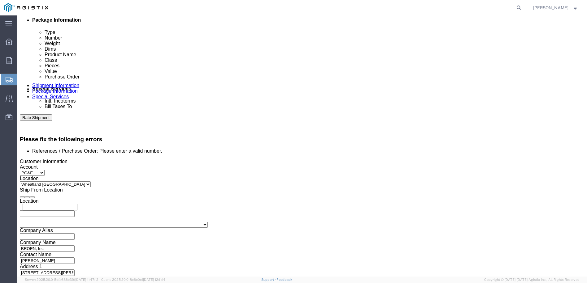
scroll to position [321, 0]
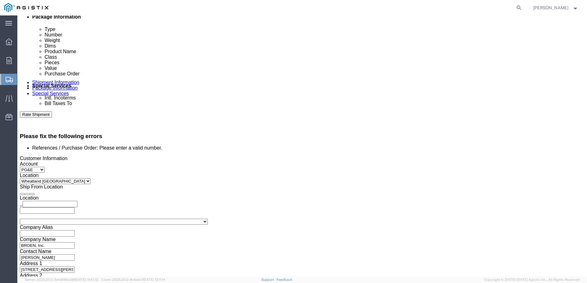
drag, startPoint x: 108, startPoint y: 137, endPoint x: 38, endPoint y: 136, distance: 70.0
click div "Select Account Type Activity ID Airline Appointment Number ASN Batch Request # …"
click select "Select Account Type Activity ID Airline Appointment Number ASN Batch Request # …"
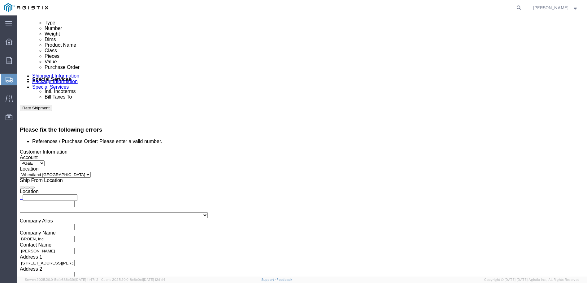
scroll to position [347, 0]
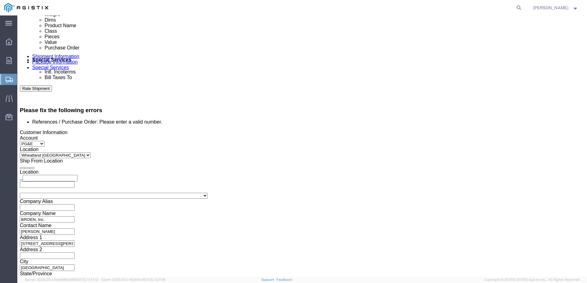
click button "Continue"
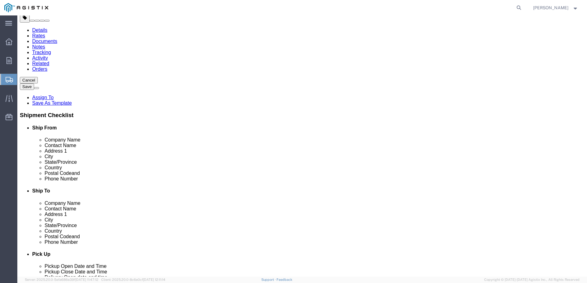
click button "Previous"
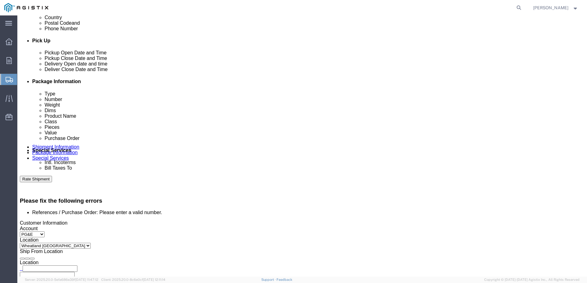
scroll to position [259, 0]
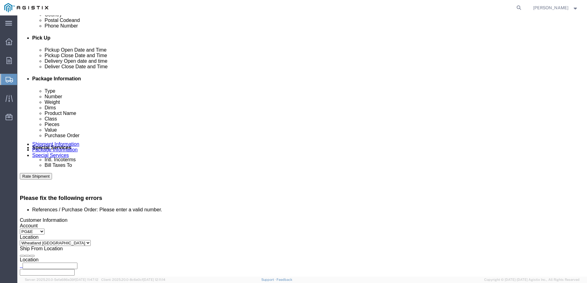
drag, startPoint x: 80, startPoint y: 197, endPoint x: 84, endPoint y: 198, distance: 3.8
click input "c160606662"
drag, startPoint x: 81, startPoint y: 199, endPoint x: 85, endPoint y: 199, distance: 4.3
click input "c160606662"
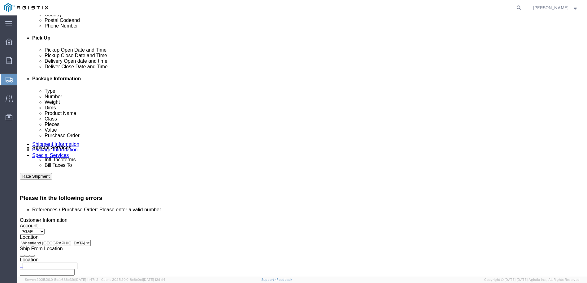
click input "c160606662"
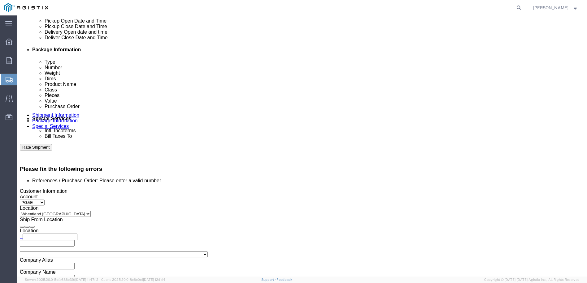
scroll to position [347, 0]
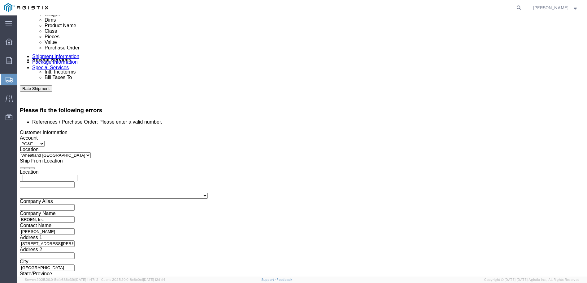
type input "C160606662"
click button "Continue"
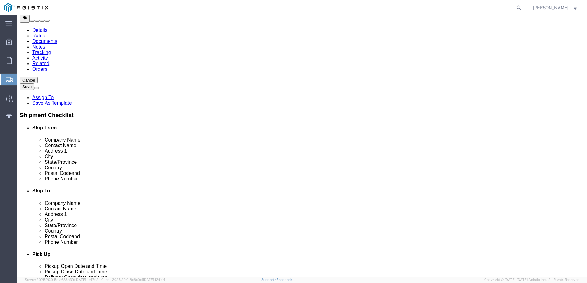
click link "Shipment Information"
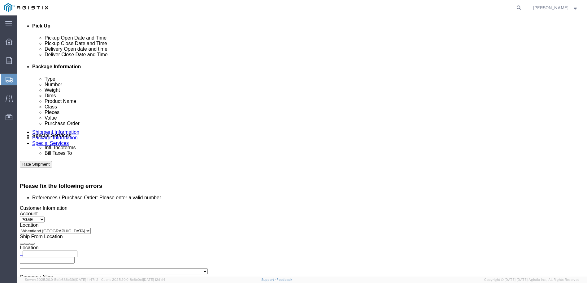
scroll to position [279, 0]
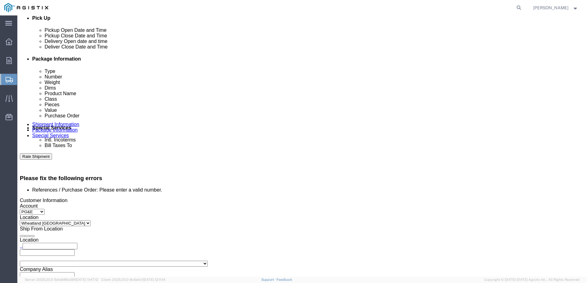
drag, startPoint x: 110, startPoint y: 179, endPoint x: 42, endPoint y: 178, distance: 67.8
click div "Select Account Type Activity ID Airline Appointment Number ASN Batch Request # …"
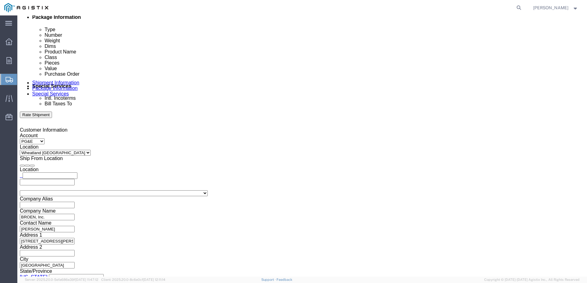
scroll to position [321, 0]
type input "3501414415"
click button "Continue"
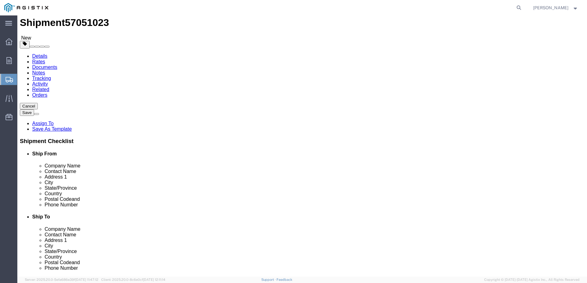
click button "Continue"
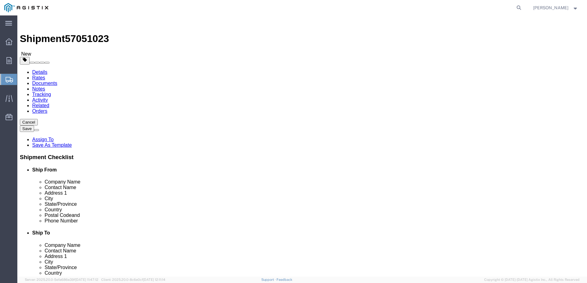
click button "Rate Shipment"
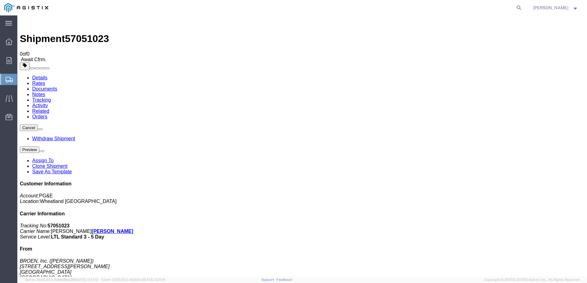
drag, startPoint x: 394, startPoint y: 113, endPoint x: 373, endPoint y: 133, distance: 29.5
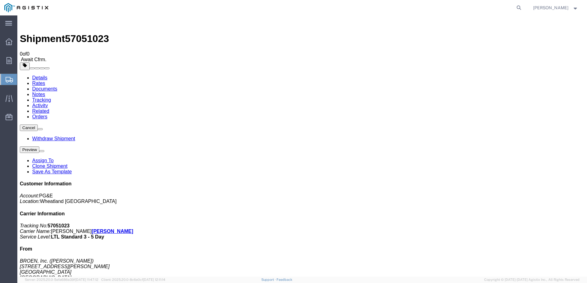
click at [133, 229] on link "[PERSON_NAME]" at bounding box center [112, 231] width 41 height 5
drag, startPoint x: 556, startPoint y: 32, endPoint x: 473, endPoint y: 39, distance: 83.2
drag, startPoint x: 473, startPoint y: 39, endPoint x: 445, endPoint y: 28, distance: 29.4
click at [445, 63] on div at bounding box center [302, 67] width 564 height 8
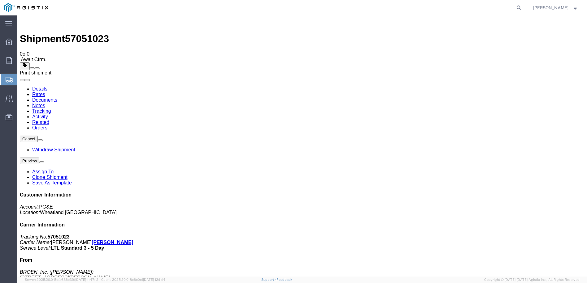
click at [37, 68] on span at bounding box center [37, 68] width 0 height 0
click at [48, 114] on link "Activity" at bounding box center [40, 116] width 16 height 5
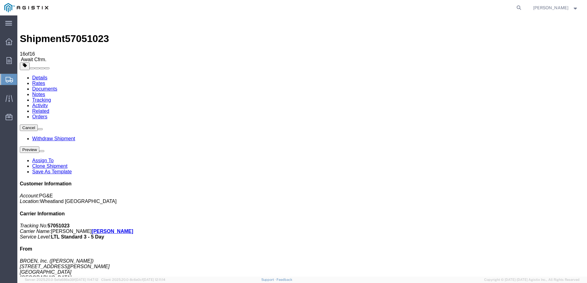
click at [36, 75] on link "Details" at bounding box center [39, 77] width 15 height 5
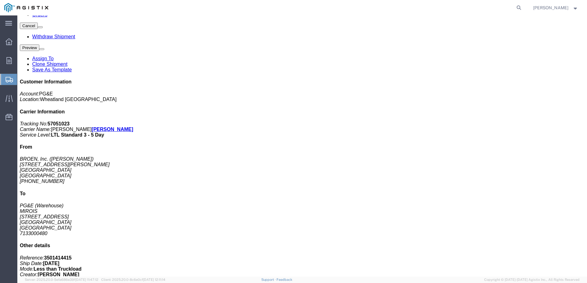
scroll to position [113, 0]
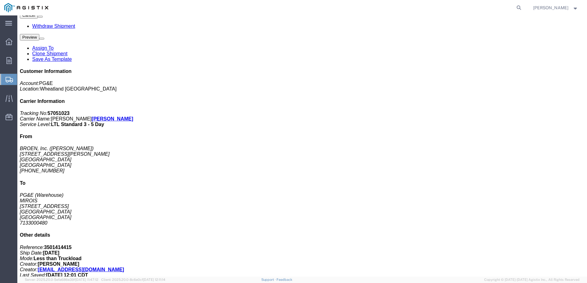
click span "button"
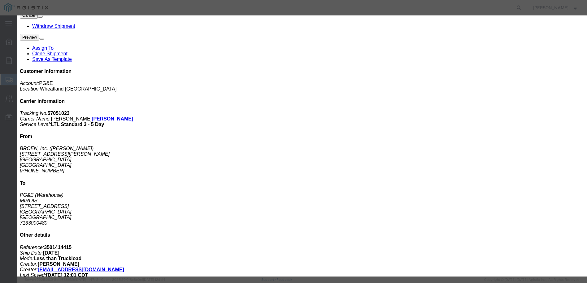
click select "Select Buyer Cost Center Department Operations Number Order Number Sales Person"
click select "Select Free of Charge Free of Cost NET 30 NET 45 NET 60 See Comment"
click icon "button"
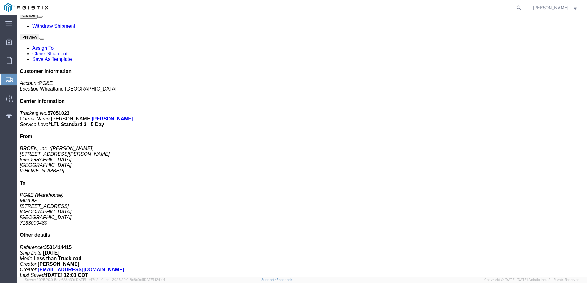
click div "Cancel Withdraw Shipment [GEOGRAPHIC_DATA] Assign To Clone Shipment Save As Tem…"
click link "Rates"
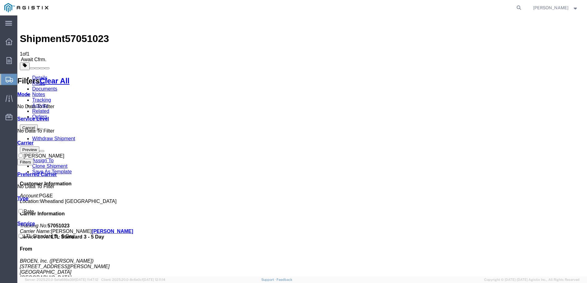
click at [38, 125] on button "Cancel" at bounding box center [29, 128] width 18 height 6
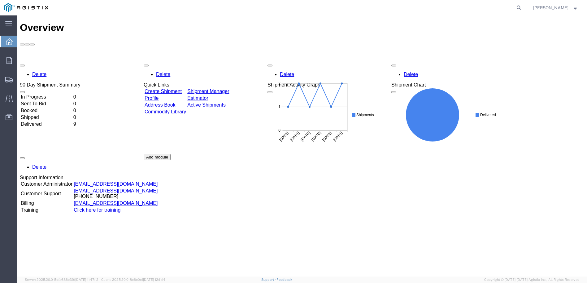
click at [166, 61] on div "Delete 90 Day Shipment Summary In Progress 0 Sent To Bid 0 Booked 0 Shipped 0 D…" at bounding box center [302, 154] width 564 height 186
click at [170, 89] on link "Create Shipment" at bounding box center [163, 91] width 37 height 5
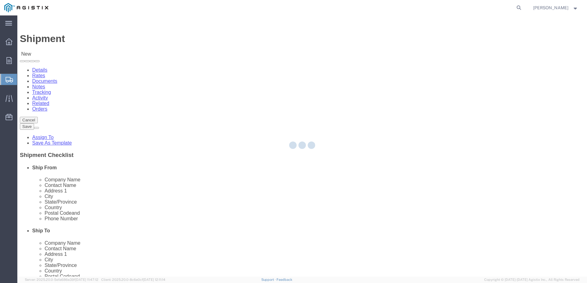
select select
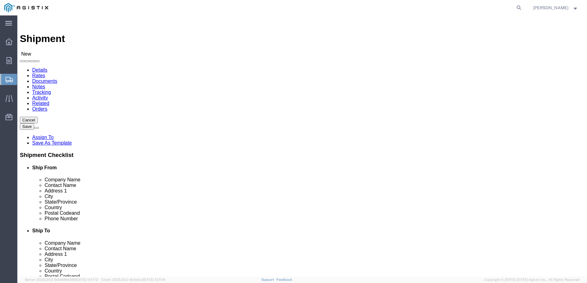
click select "Select Broen Inc PG&E"
select select "9596"
click select "Select Broen Inc PG&E"
select select "PURCHORD"
select select
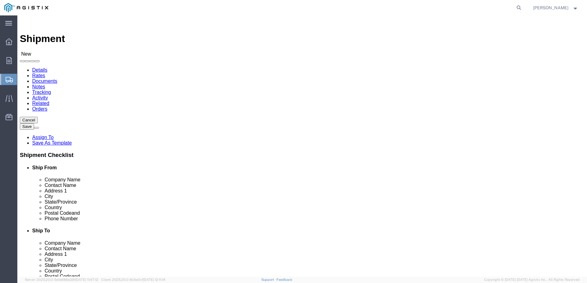
select select
click select "Select All Others [GEOGRAPHIC_DATA] [GEOGRAPHIC_DATA] [GEOGRAPHIC_DATA] [GEOGRA…"
select select "23082"
click select "Select All Others [GEOGRAPHIC_DATA] [GEOGRAPHIC_DATA] [GEOGRAPHIC_DATA] [GEOGRA…"
click input "text"
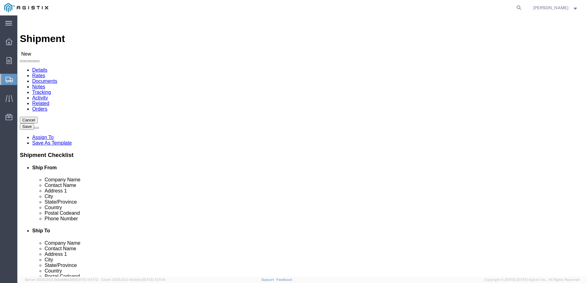
type input "b"
type input "BRO"
click div "- BROEN, Inc. - ([PERSON_NAME]) [STREET_ADDRESS][PERSON_NAME]"
select select
type input "BROEN, Inc."
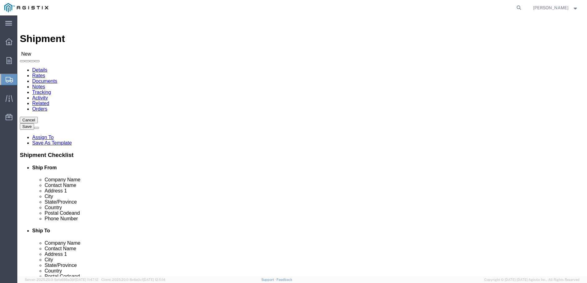
type input "[PERSON_NAME]"
type input "[STREET_ADDRESS][PERSON_NAME]"
type input "[GEOGRAPHIC_DATA]"
type input "77041"
type input "US"
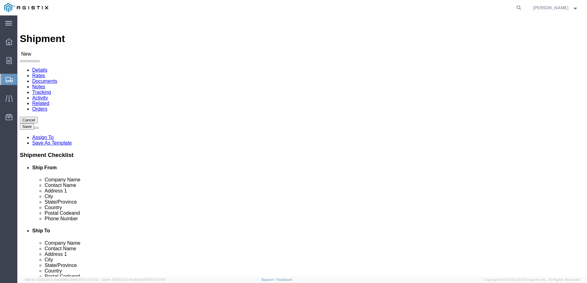
select select "[GEOGRAPHIC_DATA]"
type input "BROEN, Inc."
drag, startPoint x: 105, startPoint y: 177, endPoint x: 77, endPoint y: 175, distance: 28.6
click div "[PERSON_NAME]"
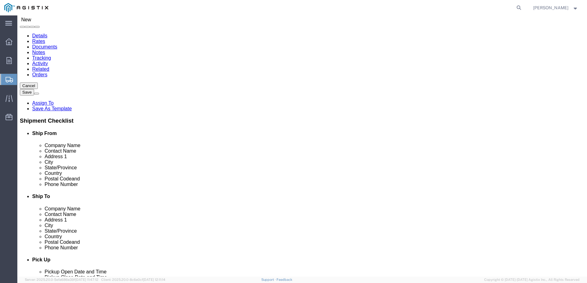
scroll to position [31, 0]
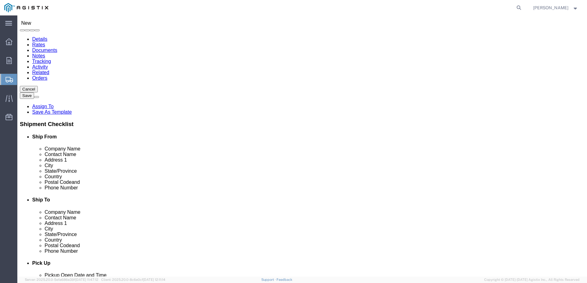
type input "[PERSON_NAME]"
click input "text"
click input "P"
type input "PG&E"
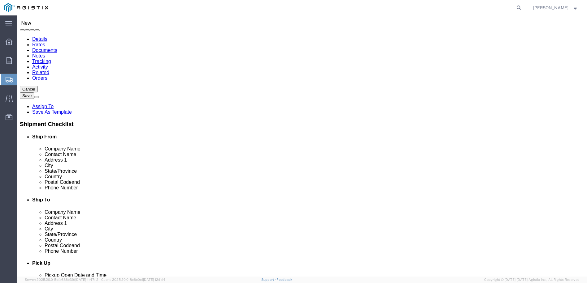
click input "text"
type input "3736 RANCHO RD"
select select
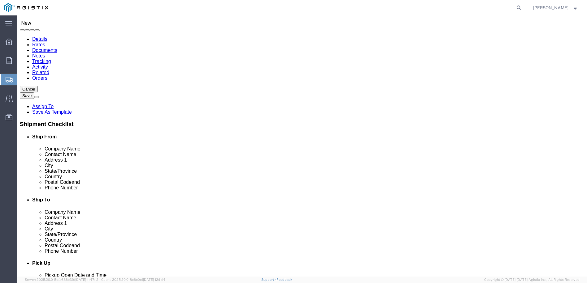
click input "text"
type input "[GEOGRAPHIC_DATA]"
click p "- PG&E - (Warehouse) [STREET_ADDRESS]"
select select
type input "Warehouse"
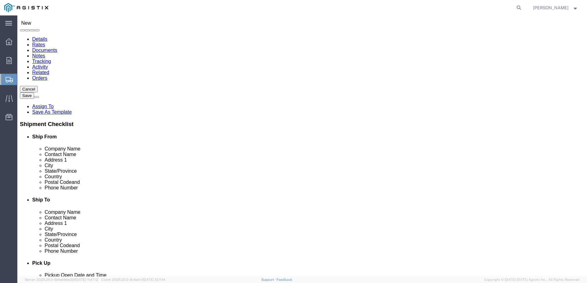
type input "[STREET_ADDRESS]"
type input "Wheatland"
type input "95692"
type input "7133000480"
select select "CA"
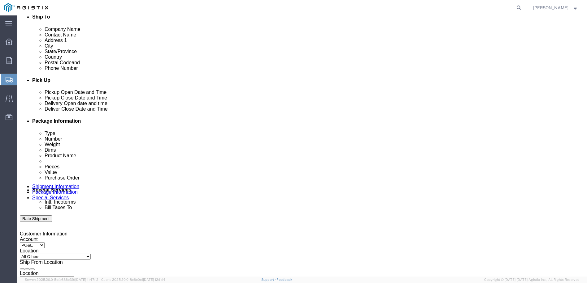
scroll to position [217, 0]
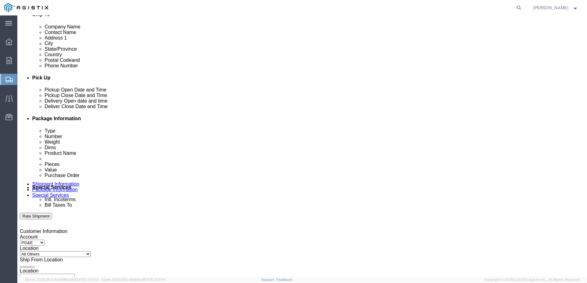
type input "Wheatland"
select select
click div "[DATE] 1:00 PM"
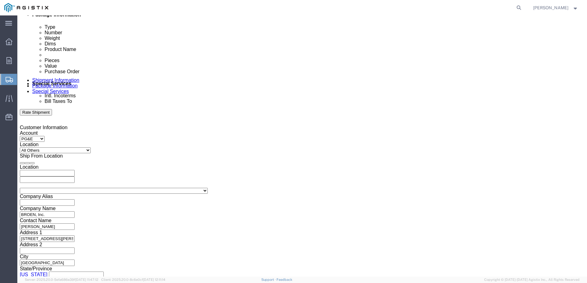
click button "Apply"
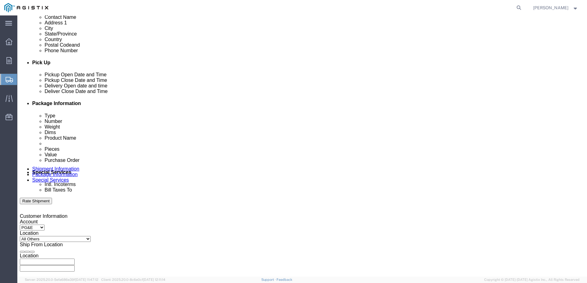
scroll to position [197, 0]
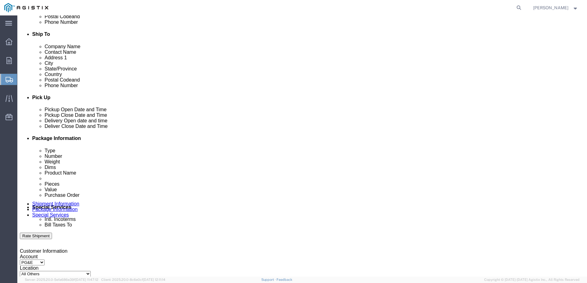
click div "Oct 07 2025 2:00 PM"
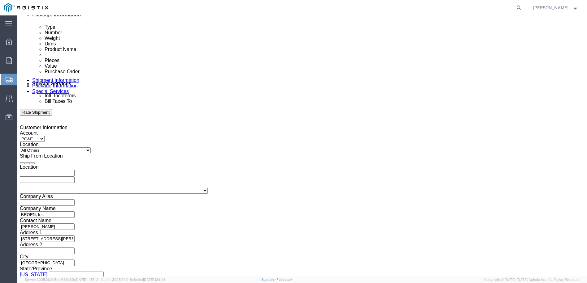
click input "4:00 PM"
type input "4:15 PM"
click button "Apply"
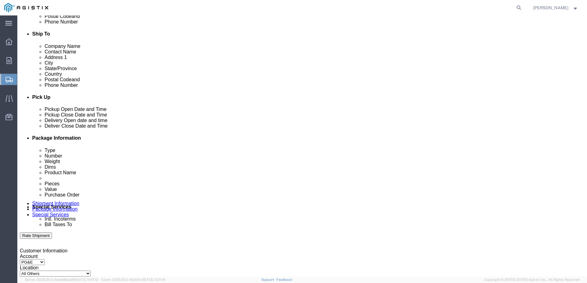
scroll to position [197, 0]
click div
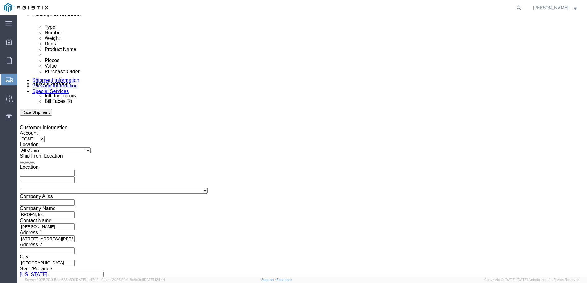
click input "5:15 PM"
click input "8:15 PM"
click input "8:30 PM"
type input "8:30 AM"
click button "Apply"
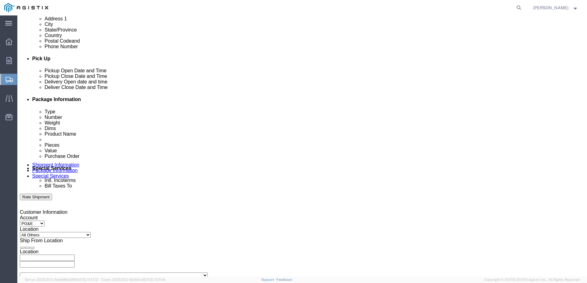
scroll to position [228, 0]
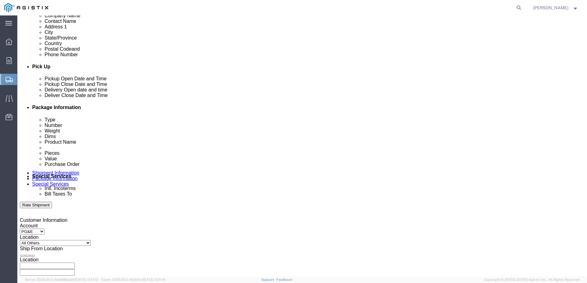
click div
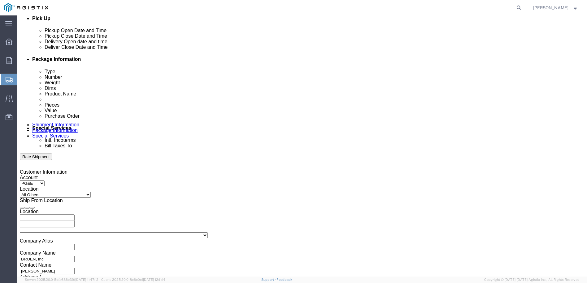
scroll to position [290, 0]
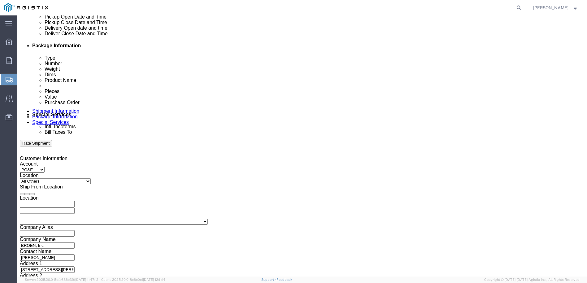
click input "4:30 AM"
drag, startPoint x: 371, startPoint y: 195, endPoint x: 354, endPoint y: 197, distance: 17.2
click input "4:00 AM"
drag, startPoint x: 372, startPoint y: 197, endPoint x: 362, endPoint y: 197, distance: 9.9
click input "4:00 AM"
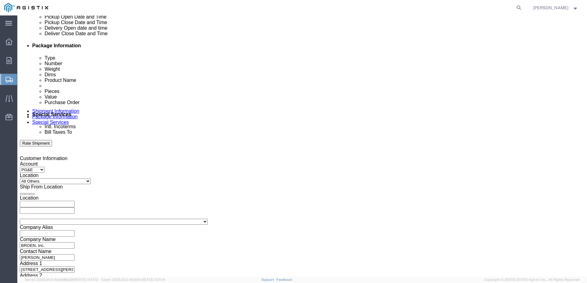
type input "4:PM AM"
click button "Apply"
click input "text"
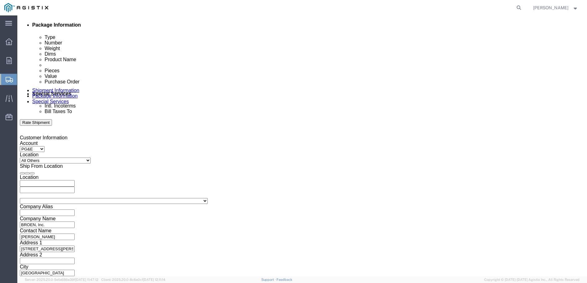
scroll to position [321, 0]
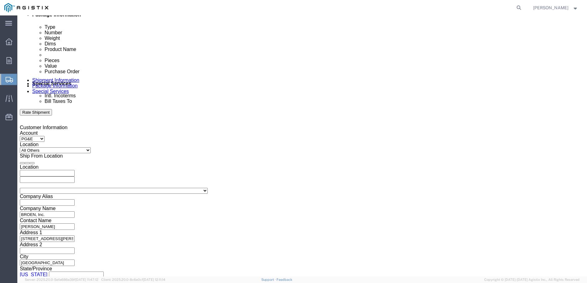
type input "3501414415"
click select "Select Air Less than Truckload Multi-Leg Ocean Freight Rail Small Parcel Truckl…"
select select "LTL"
click select "Select Air Less than Truckload Multi-Leg Ocean Freight Rail Small Parcel Truckl…"
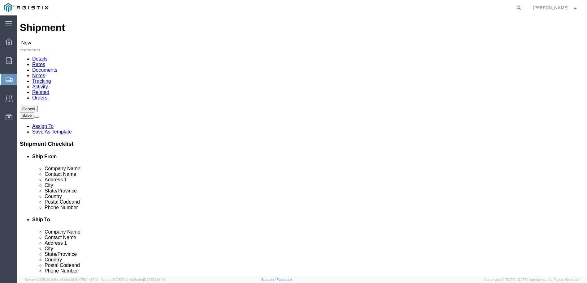
scroll to position [42, 0]
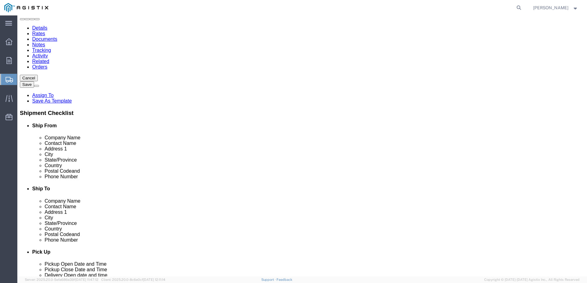
click input "text"
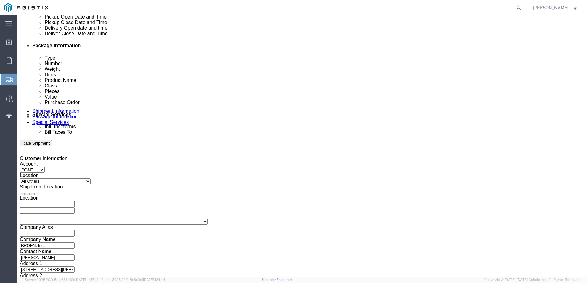
scroll to position [321, 0]
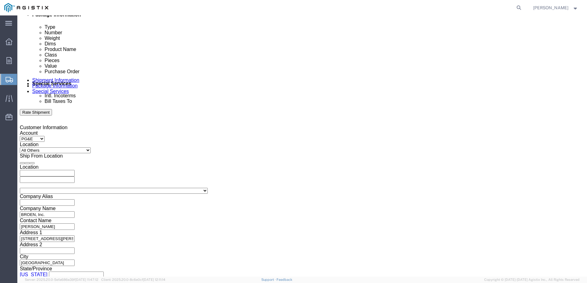
type input "[PHONE_NUMBER]"
click button "Continue"
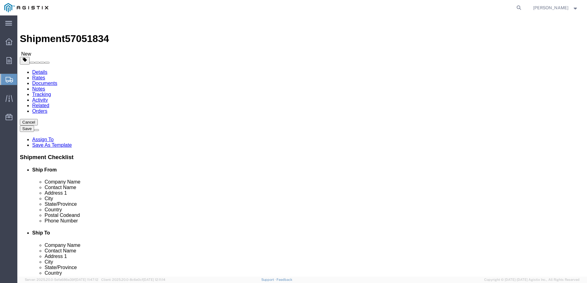
click select "Select Bulk Bundle(s) Cardboard Box(es) Carton(s) Crate(s) Drum(s) (Fiberboard)…"
select select "PSNS"
click select "Select Bulk Bundle(s) Cardboard Box(es) Carton(s) Crate(s) Drum(s) (Fiberboard)…"
click input "text"
type input "48"
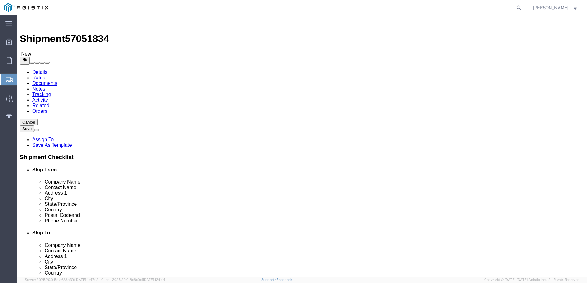
type input "32"
type input "22"
drag, startPoint x: 85, startPoint y: 155, endPoint x: 80, endPoint y: 154, distance: 5.3
click div "0.00 Select kgs lbs"
type input "287"
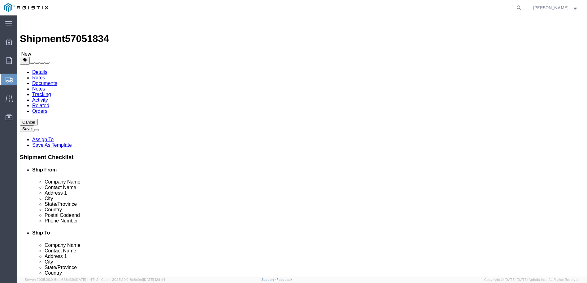
click span
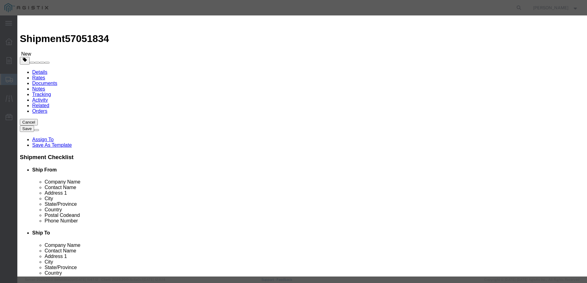
click input "text"
type input "STEEL BALL VALVES"
drag, startPoint x: 183, startPoint y: 59, endPoint x: 162, endPoint y: 59, distance: 21.4
click div "Pieces 0 Select Bag Barrels 100Board Feet Bottle Box Blister Pack Carats Can Ca…"
type input "1"
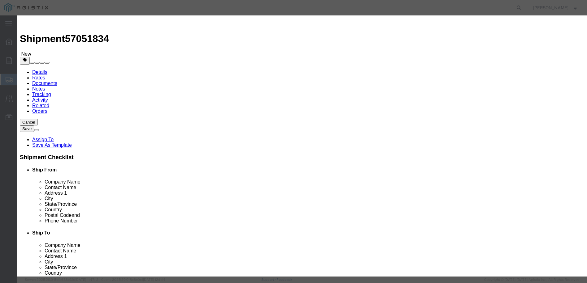
click input "text"
type input "6842.50"
click select "Select 50 55 60 65 70 85 92.5 100 125 175 250 300 400"
select select "60"
click select "Select 50 55 60 65 70 85 92.5 100 125 175 250 300 400"
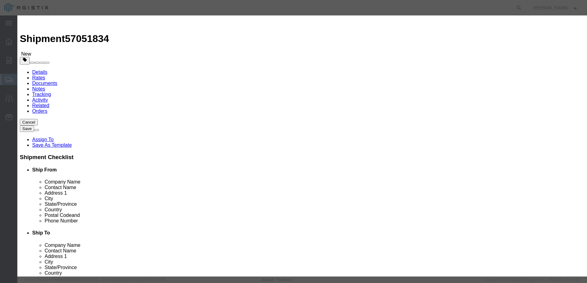
click button "Save & Close"
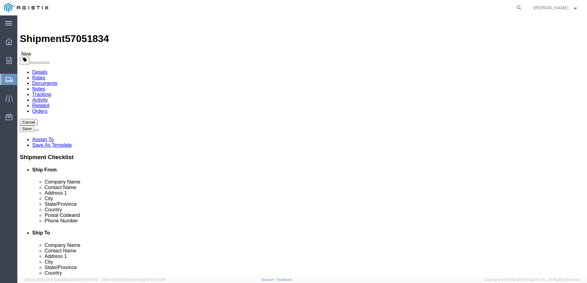
click button "Rate Shipment"
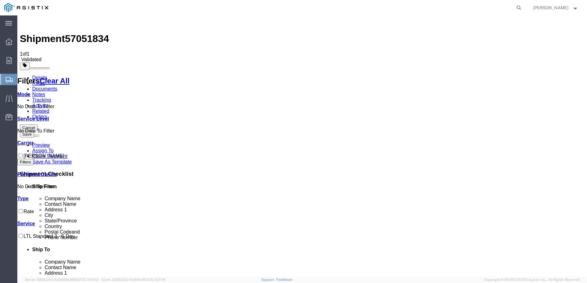
click at [26, 22] on img at bounding box center [23, 21] width 7 height 7
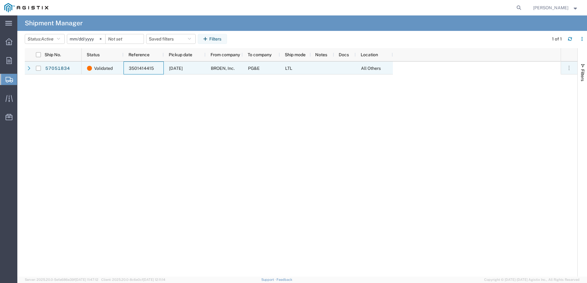
click at [141, 66] on span "3501414415" at bounding box center [141, 68] width 25 height 5
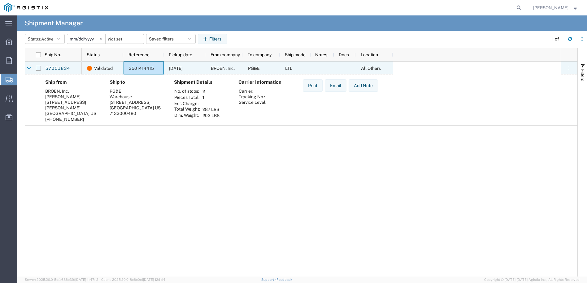
click at [39, 66] on input "Press Space to toggle row selection (unchecked)" at bounding box center [38, 68] width 5 height 5
checkbox input "true"
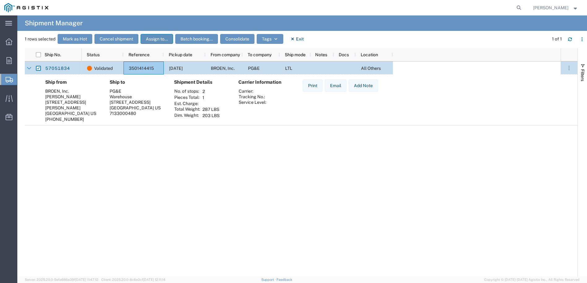
click at [158, 39] on button "Assign to..." at bounding box center [157, 39] width 32 height 10
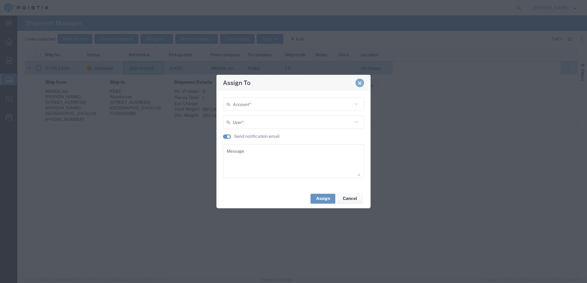
click at [363, 83] on button "Close" at bounding box center [359, 83] width 9 height 9
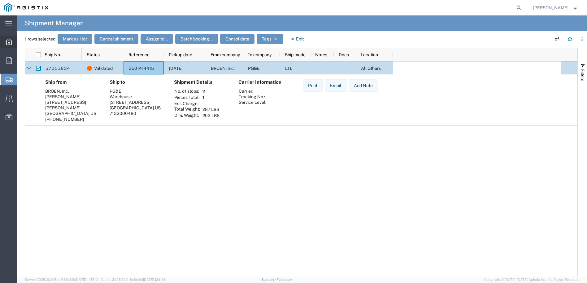
click at [6, 45] on icon at bounding box center [9, 41] width 7 height 7
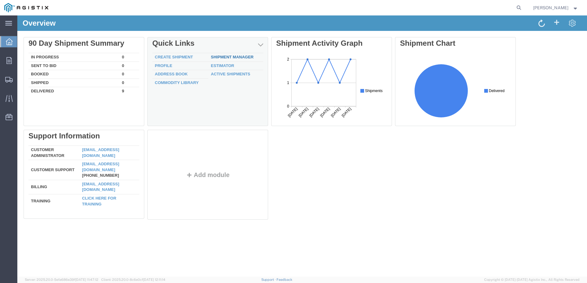
click at [224, 56] on div "Delete 90 Day Shipment Summary In Progress 0 Sent To Bid 0 Booked 0 Shipped 0 D…" at bounding box center [302, 130] width 557 height 186
click at [227, 57] on link "Shipment Manager" at bounding box center [232, 57] width 43 height 5
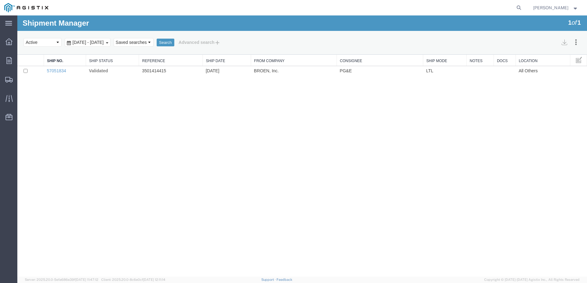
click at [141, 70] on td "3501414415" at bounding box center [171, 71] width 64 height 10
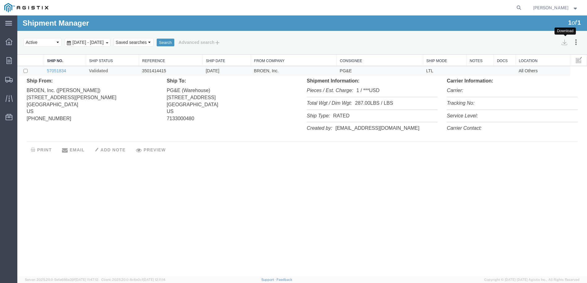
click at [565, 42] on icon "button" at bounding box center [564, 42] width 6 height 6
click at [381, 37] on div "Search Assign To Batch Processing Cancel Shipments Consolidate Shipments Select…" at bounding box center [301, 43] width 569 height 24
click at [55, 40] on select "Select status Active All Shipments Approved Booked Canceled Delivered Denied Ne…" at bounding box center [43, 42] width 38 height 9
click at [24, 38] on select "Select status Active All Shipments Approved Booked Canceled Delivered Denied Ne…" at bounding box center [43, 42] width 38 height 9
click at [58, 42] on select "Select status Active All Shipments Approved Booked Canceled Delivered Denied Ne…" at bounding box center [43, 42] width 38 height 9
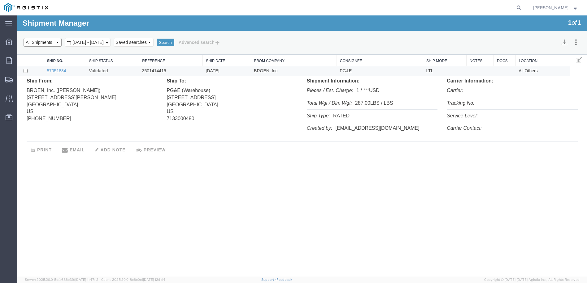
select select "RECENTACTIVE"
click at [24, 38] on select "Select status Active All Shipments Approved Booked Canceled Delivered Denied Ne…" at bounding box center [43, 42] width 38 height 9
click at [27, 70] on input "checkbox" at bounding box center [26, 71] width 4 height 4
checkbox input "true"
click at [174, 44] on button "Search" at bounding box center [166, 43] width 18 height 8
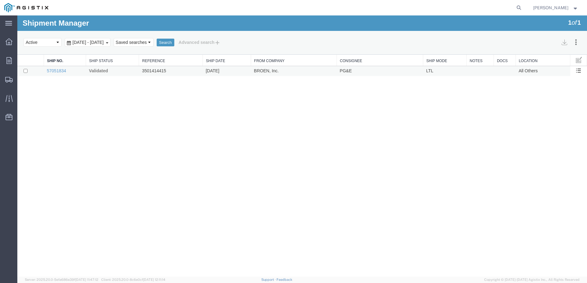
click at [155, 70] on td "3501414415" at bounding box center [171, 71] width 64 height 10
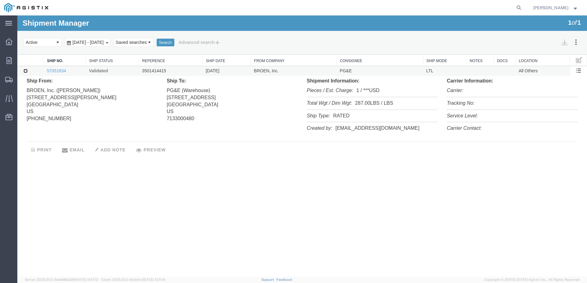
click at [24, 71] on input "checkbox" at bounding box center [26, 71] width 4 height 4
checkbox input "true"
click at [174, 44] on button "Search" at bounding box center [166, 43] width 18 height 8
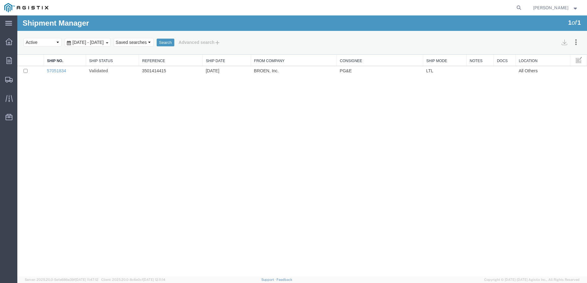
click at [105, 42] on span "Sep 7th 2025 - Oct 7th 2025" at bounding box center [88, 42] width 34 height 5
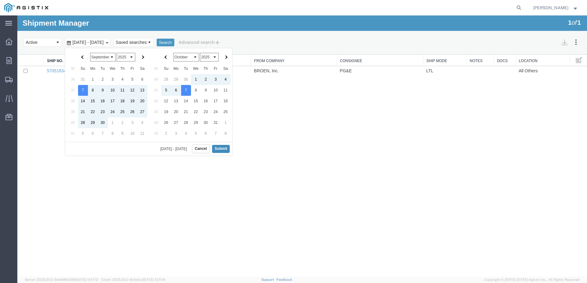
click at [221, 150] on button "Submit" at bounding box center [221, 149] width 18 height 8
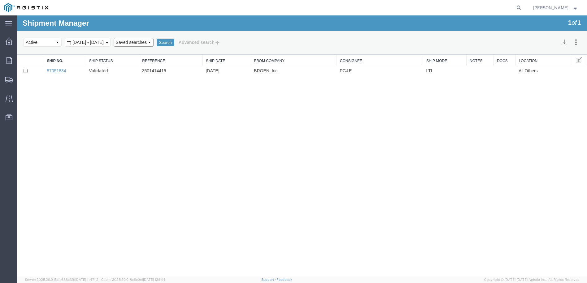
click at [153, 41] on select "Saved searches" at bounding box center [134, 42] width 40 height 9
click at [225, 42] on button "Advanced search" at bounding box center [199, 42] width 50 height 11
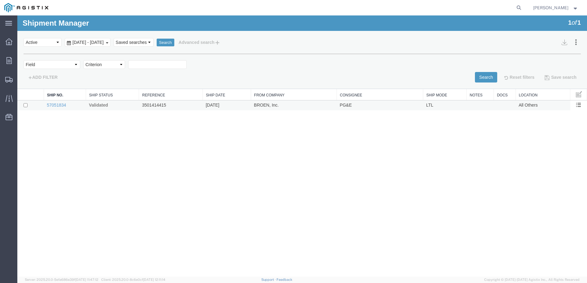
click at [537, 106] on td "All Others" at bounding box center [542, 106] width 54 height 10
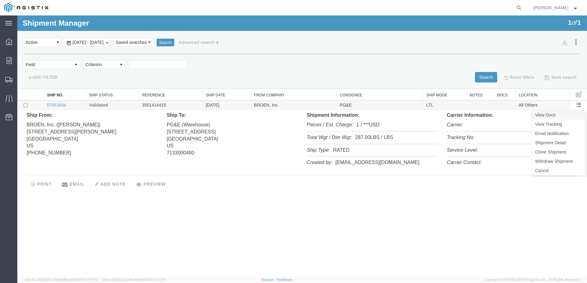
click at [545, 116] on link "View Docs" at bounding box center [558, 114] width 54 height 9
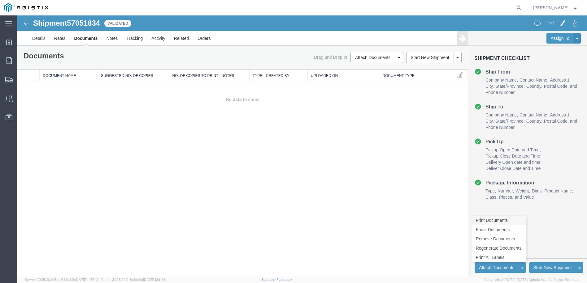
click at [487, 223] on link "Print Documents" at bounding box center [499, 220] width 54 height 9
click at [114, 38] on link "Notes" at bounding box center [112, 38] width 20 height 15
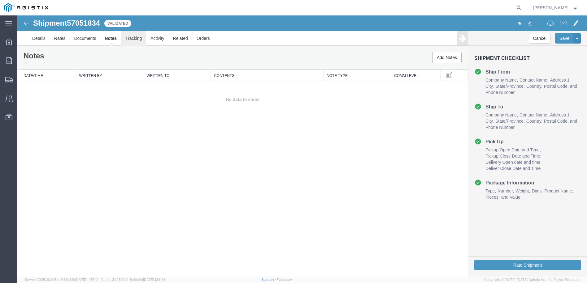
click at [134, 41] on link "Tracking" at bounding box center [133, 38] width 25 height 15
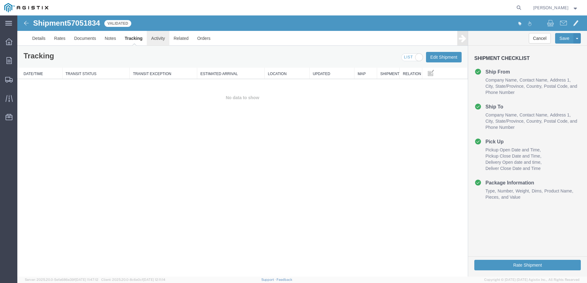
click at [160, 40] on link "Activity" at bounding box center [158, 38] width 22 height 15
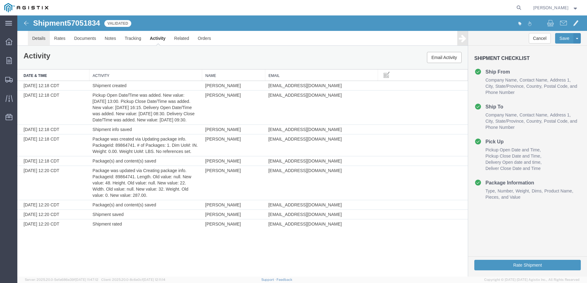
click at [37, 39] on link "Details" at bounding box center [39, 38] width 22 height 15
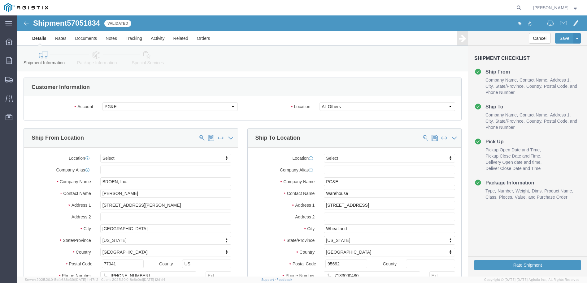
select select
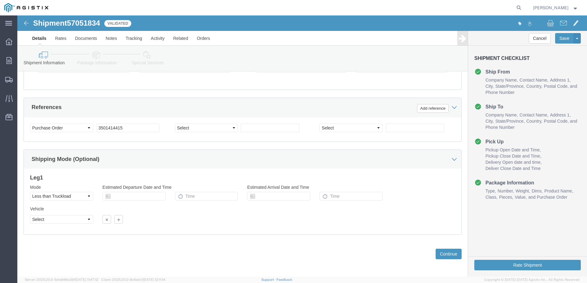
scroll to position [321, 0]
click button "Continue"
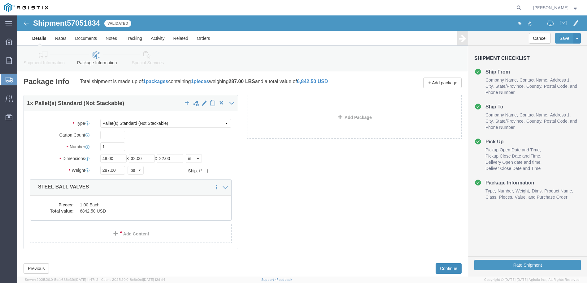
click button "Continue"
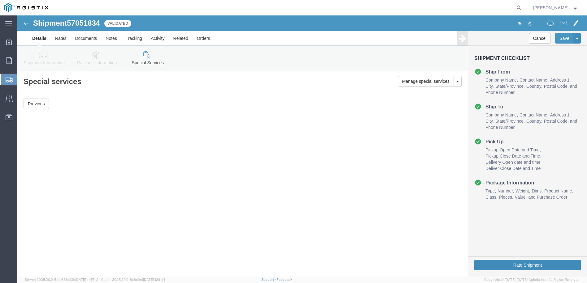
click button "Rate Shipment"
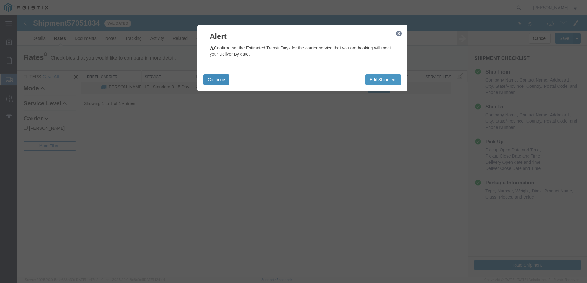
click at [216, 77] on button "Continue" at bounding box center [216, 80] width 26 height 11
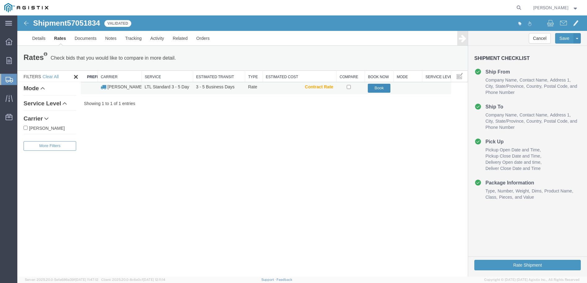
click at [378, 87] on button "Book" at bounding box center [379, 88] width 23 height 9
